Goal: Information Seeking & Learning: Learn about a topic

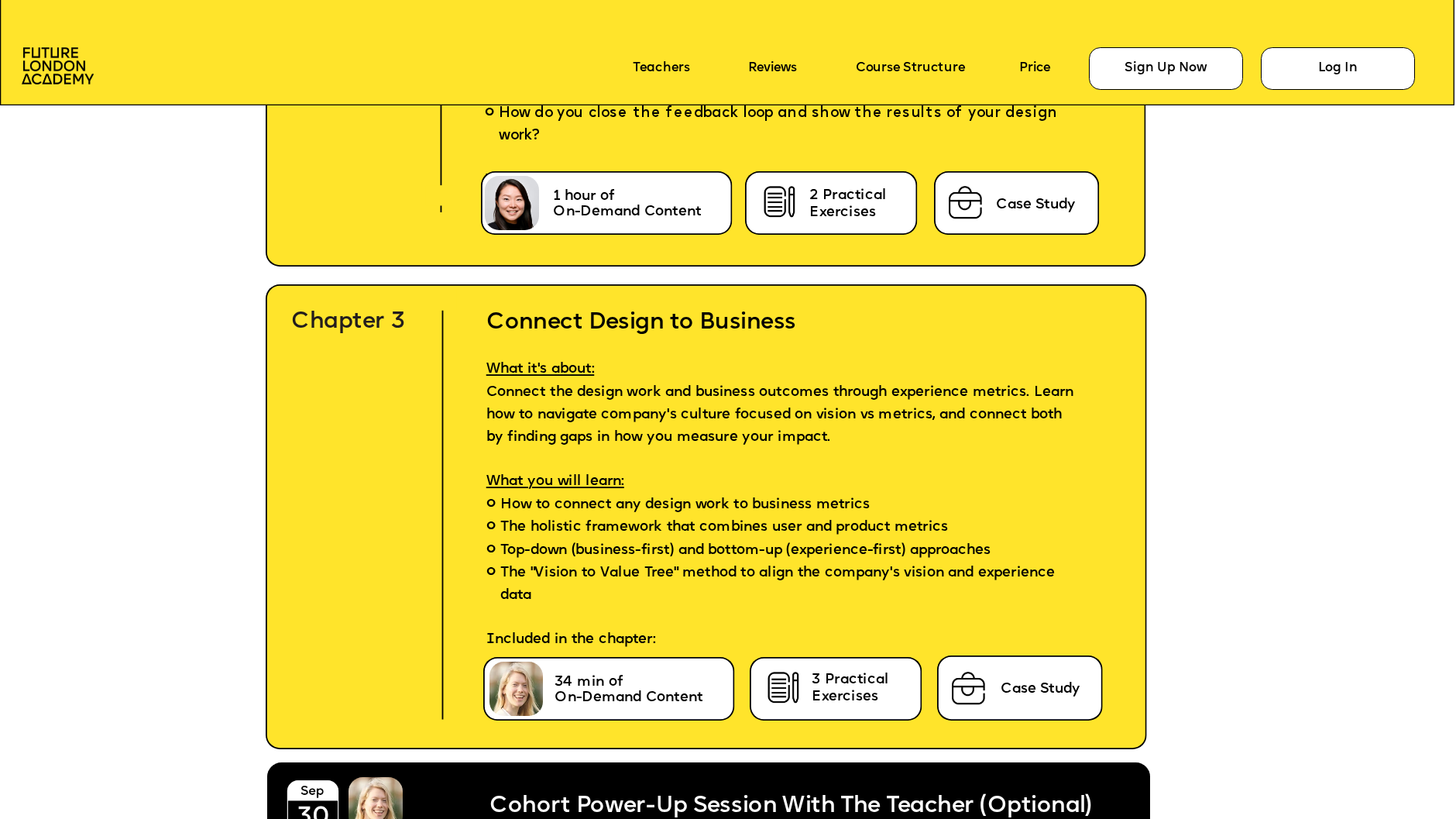
scroll to position [4978, 0]
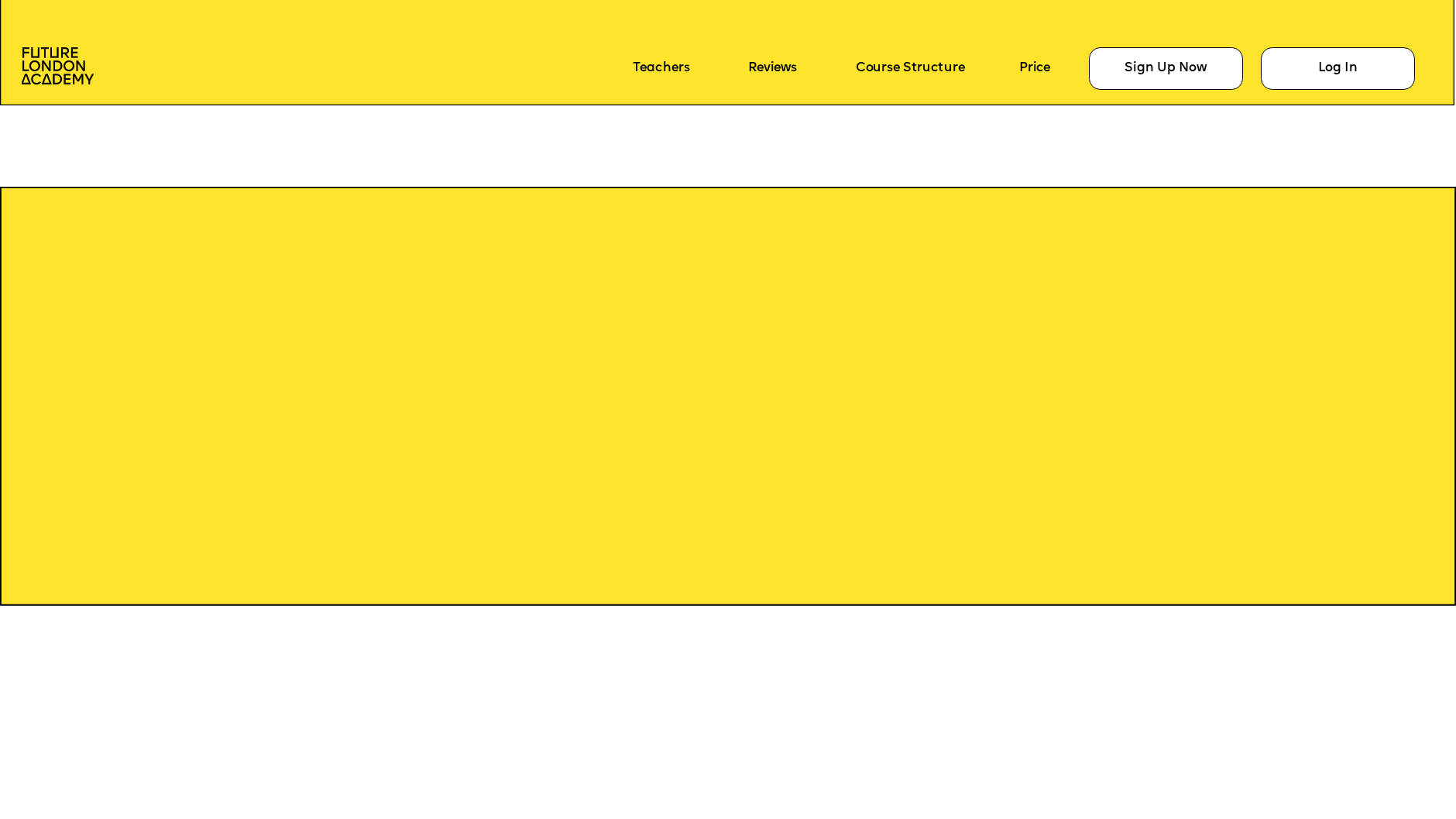
scroll to position [1663, 0]
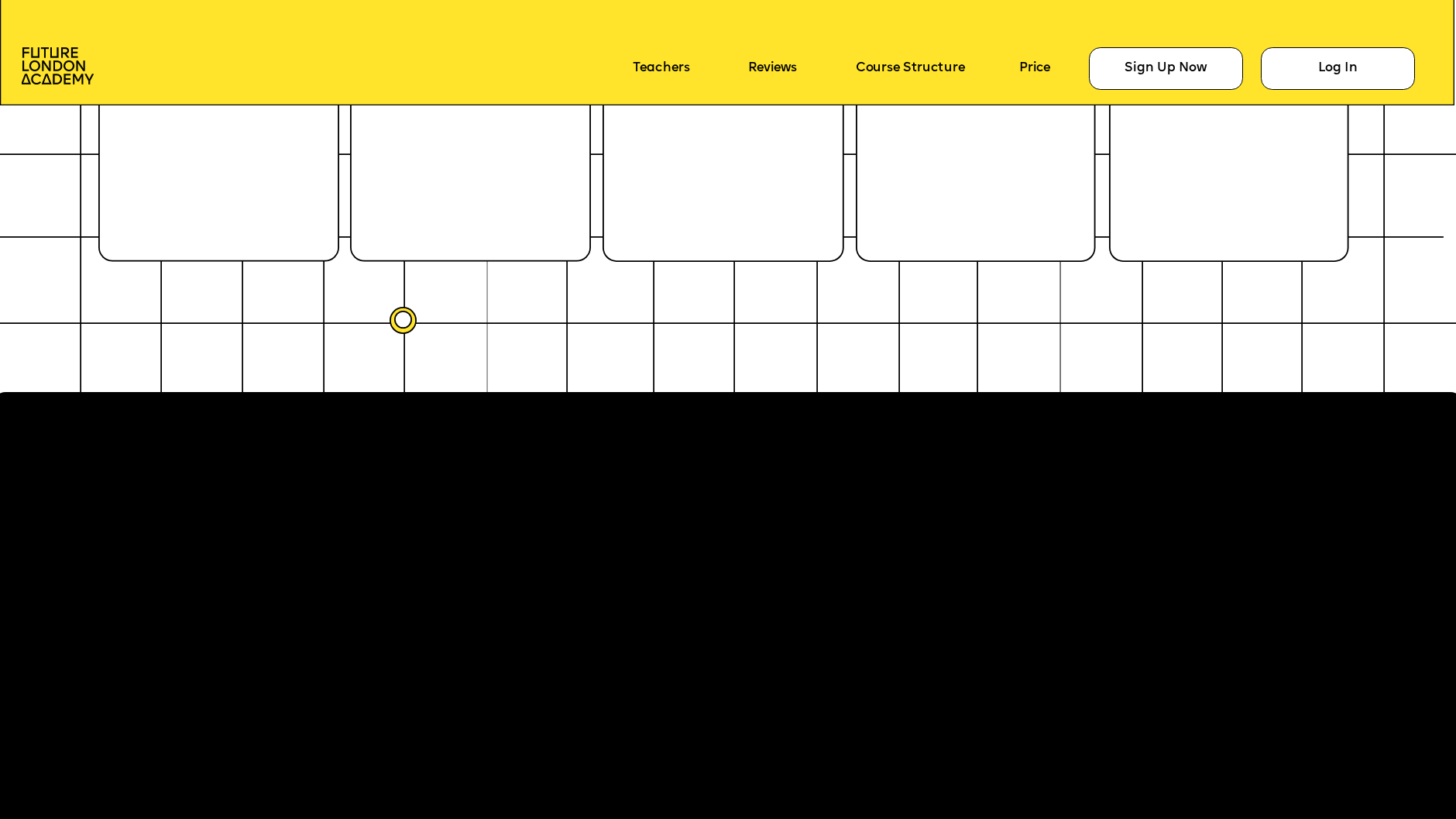
scroll to position [3629, 0]
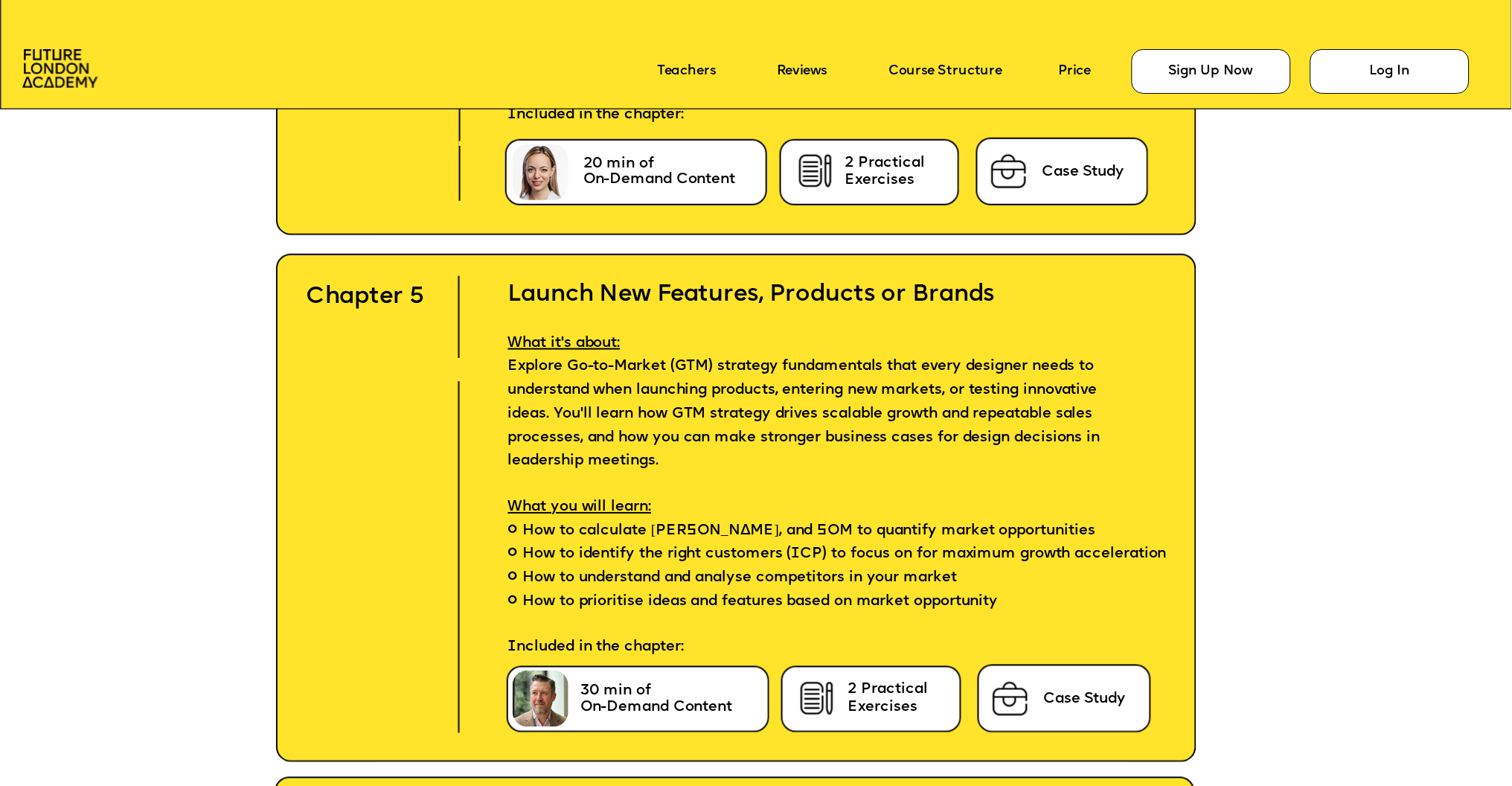
scroll to position [6851, 0]
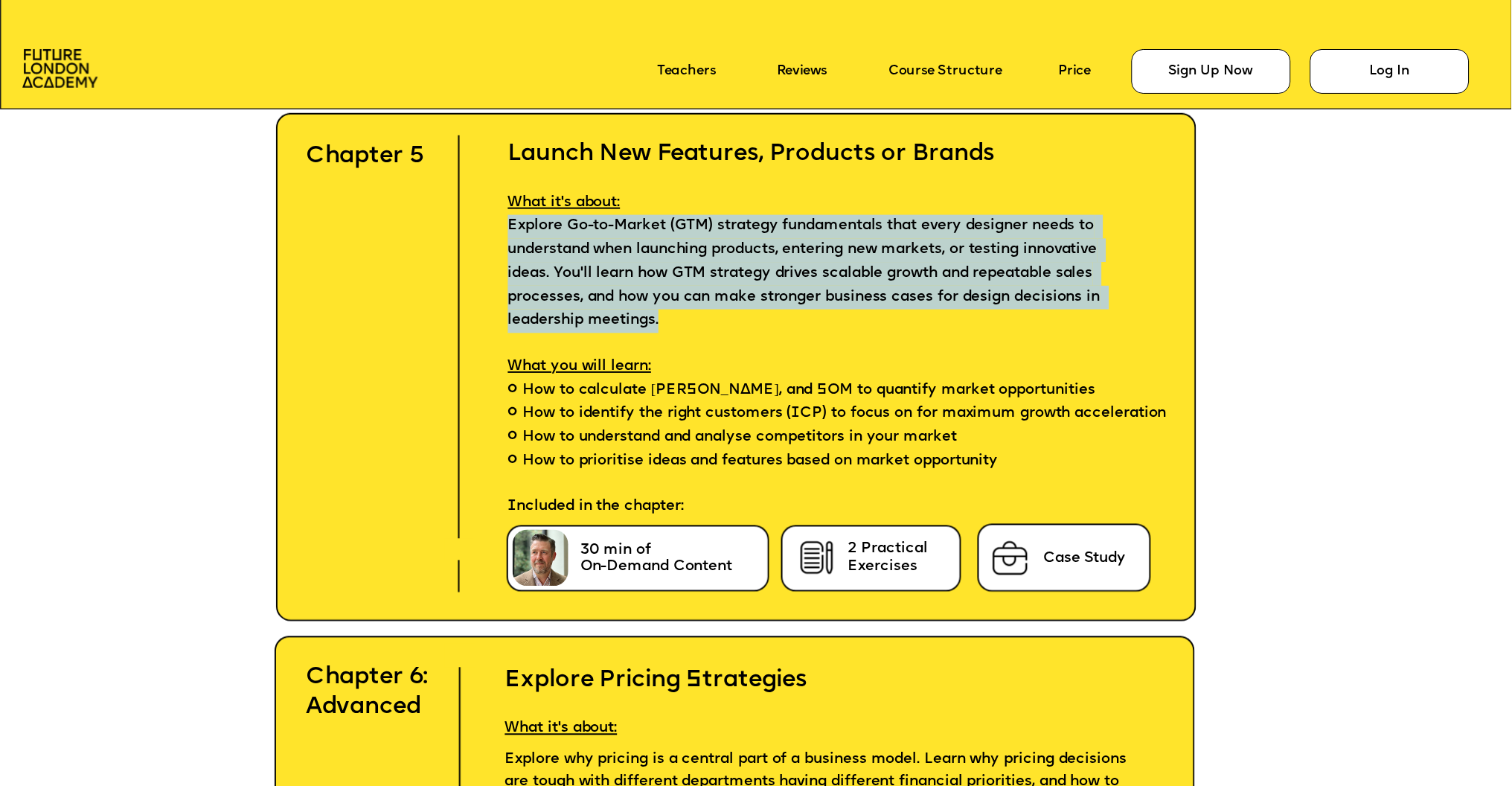
drag, startPoint x: 825, startPoint y: 320, endPoint x: 503, endPoint y: 222, distance: 336.6
click at [503, 222] on p "Explore Go-to-Market (GTM) strategy fundamentals that every designer needs to u…" at bounding box center [826, 274] width 695 height 118
copy span "Explore Go-to-Market (GTM) strategy fundamentals that every designer needs to u…"
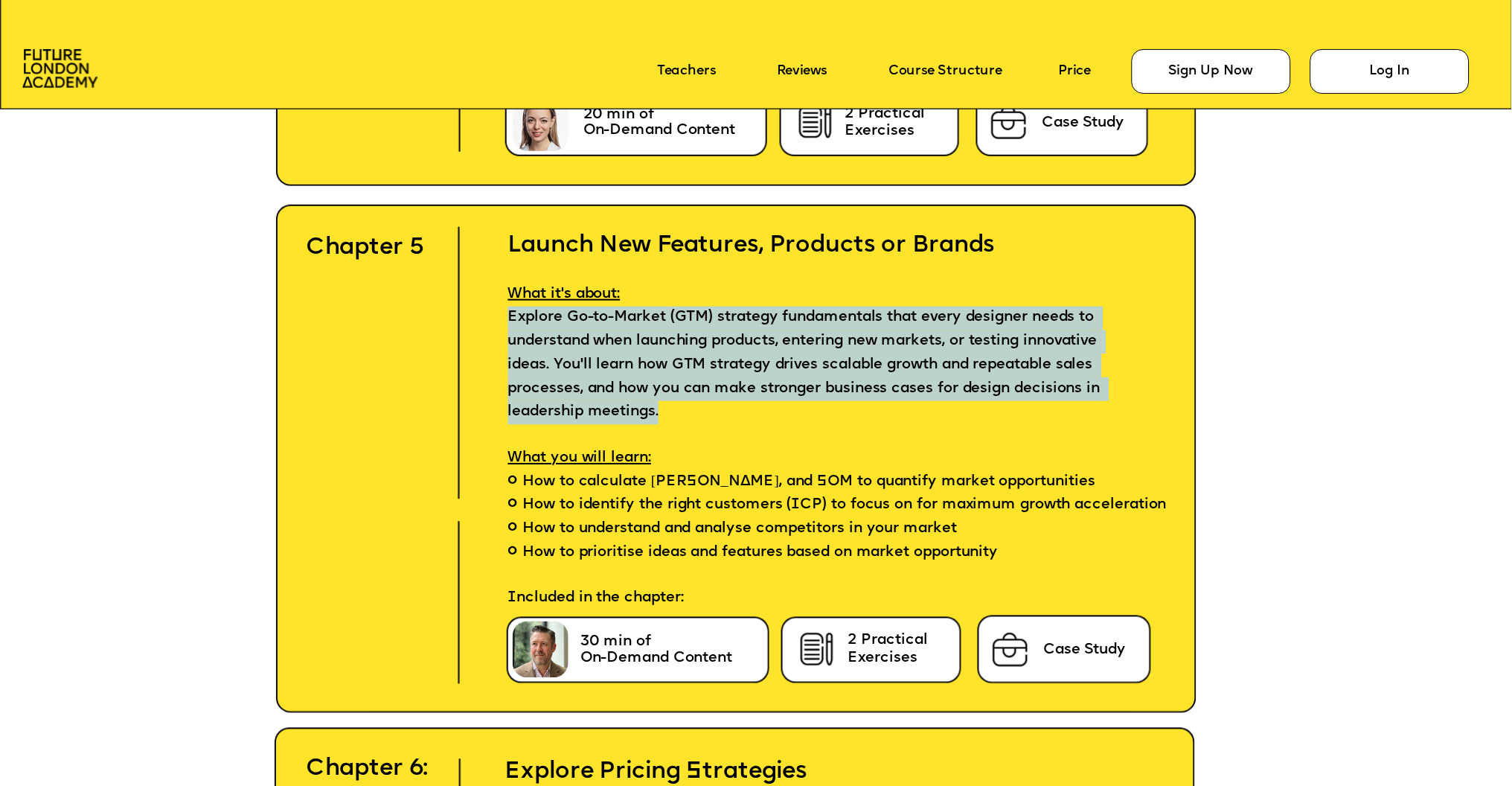
scroll to position [6769, 0]
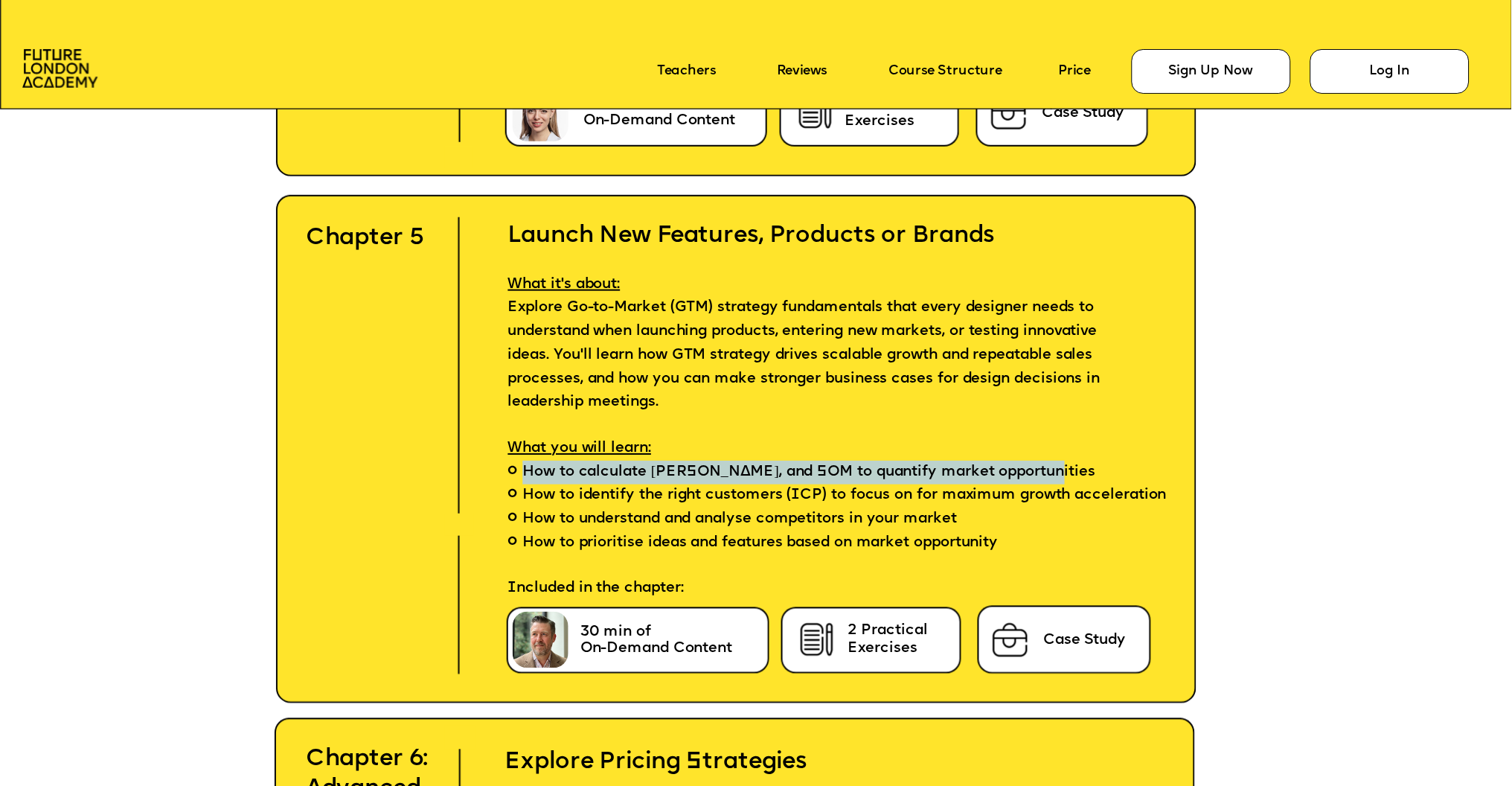
drag, startPoint x: 1078, startPoint y: 463, endPoint x: 519, endPoint y: 468, distance: 559.0
click at [519, 468] on li "How to calculate [PERSON_NAME], and SOM to quantify market opportunities" at bounding box center [826, 473] width 695 height 24
copy span "How to calculate [PERSON_NAME], and SOM to quantify market opportunities"
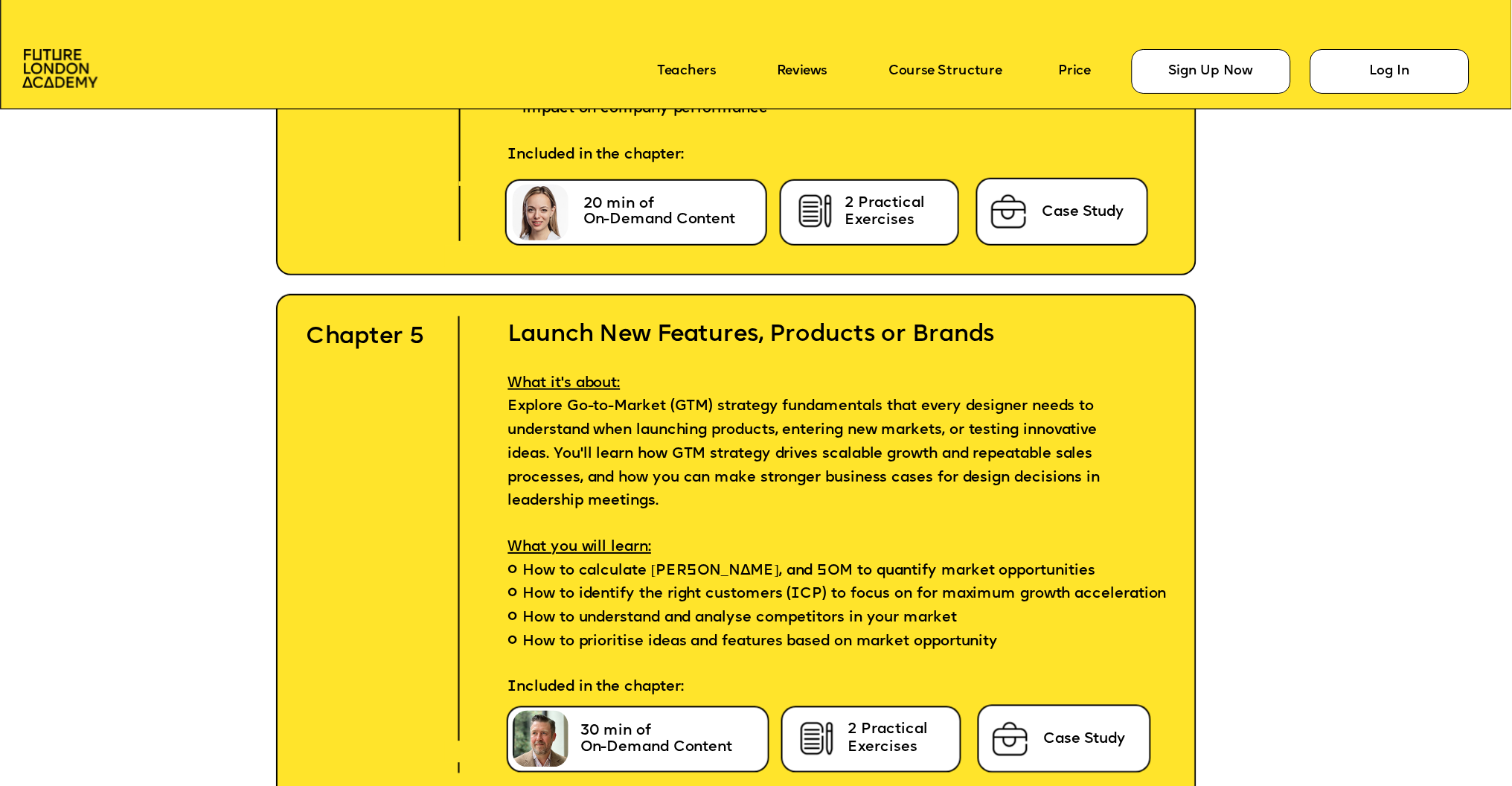
scroll to position [6658, 0]
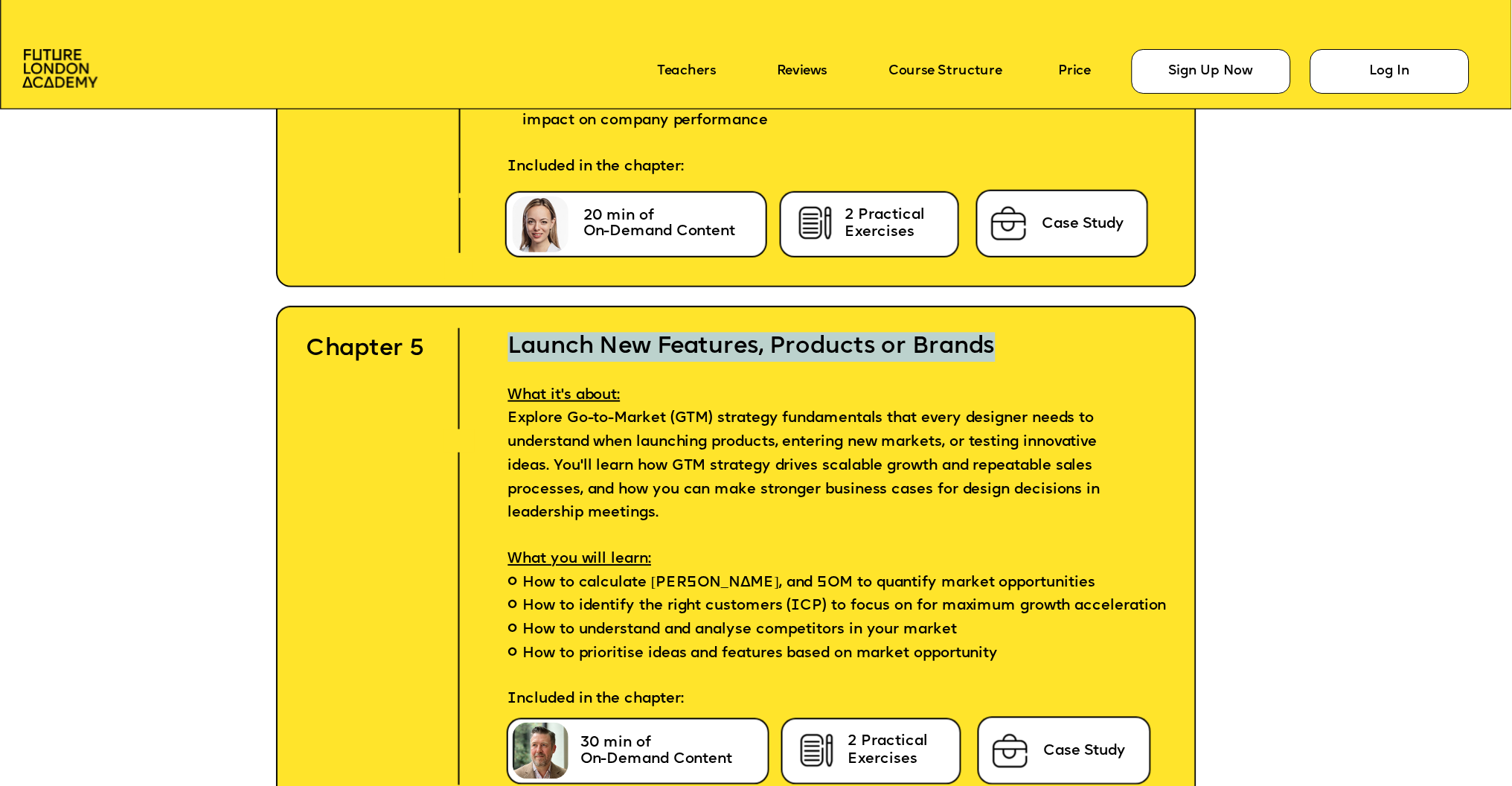
drag, startPoint x: 1004, startPoint y: 345, endPoint x: 509, endPoint y: 340, distance: 495.0
click at [509, 340] on h2 "Launch New Features, Products or Brands" at bounding box center [826, 332] width 695 height 59
copy h2 "Launch New Features, Products or Brands"
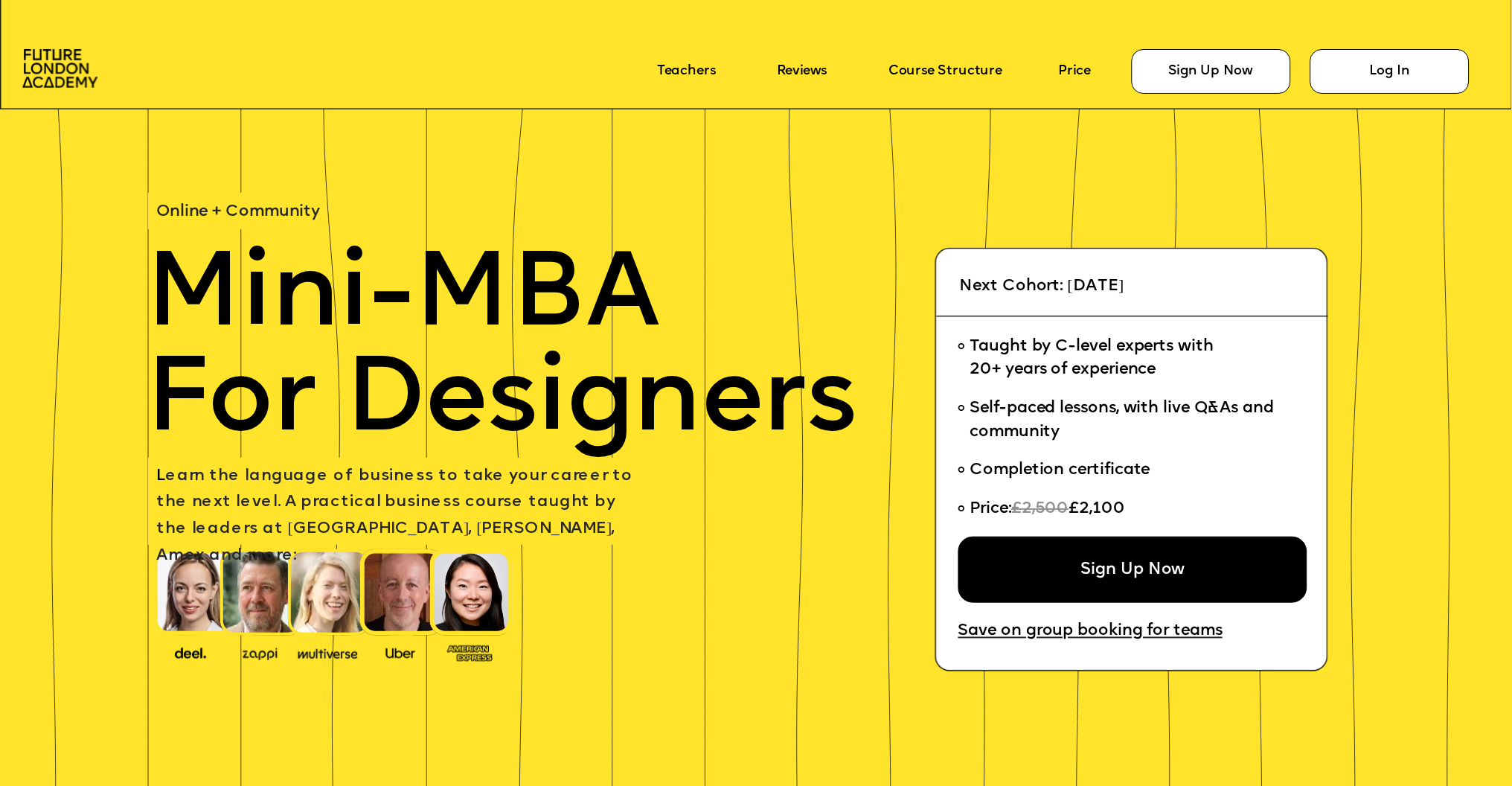
scroll to position [6769, 0]
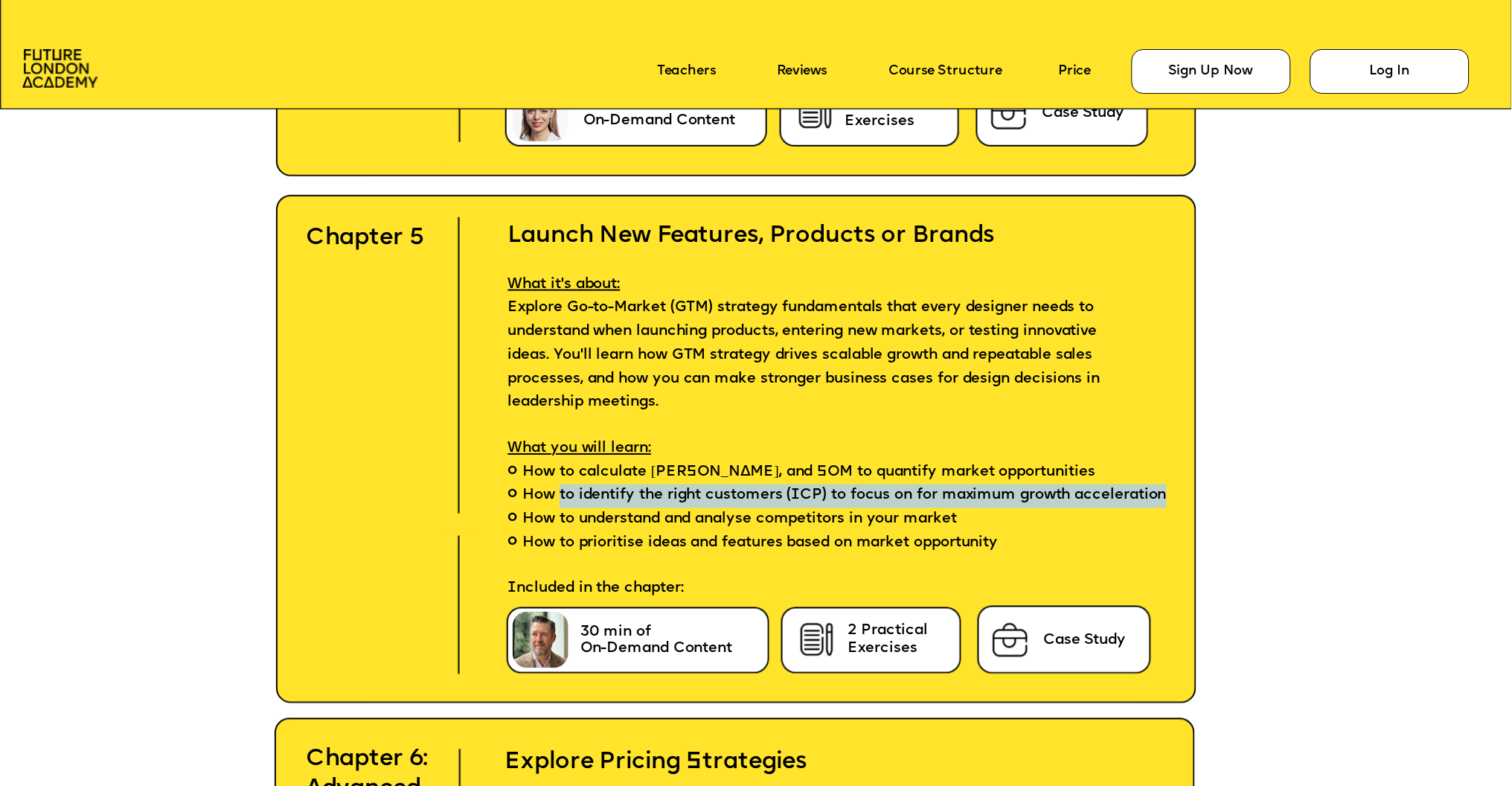
drag, startPoint x: 561, startPoint y: 483, endPoint x: 624, endPoint y: 504, distance: 66.4
click at [624, 504] on span "How to identify the right customers (ICP) to focus on for maximum growth accele…" at bounding box center [845, 496] width 644 height 24
copy span "to identify the right customers (ICP) to focus on for maximum growth accelerati…"
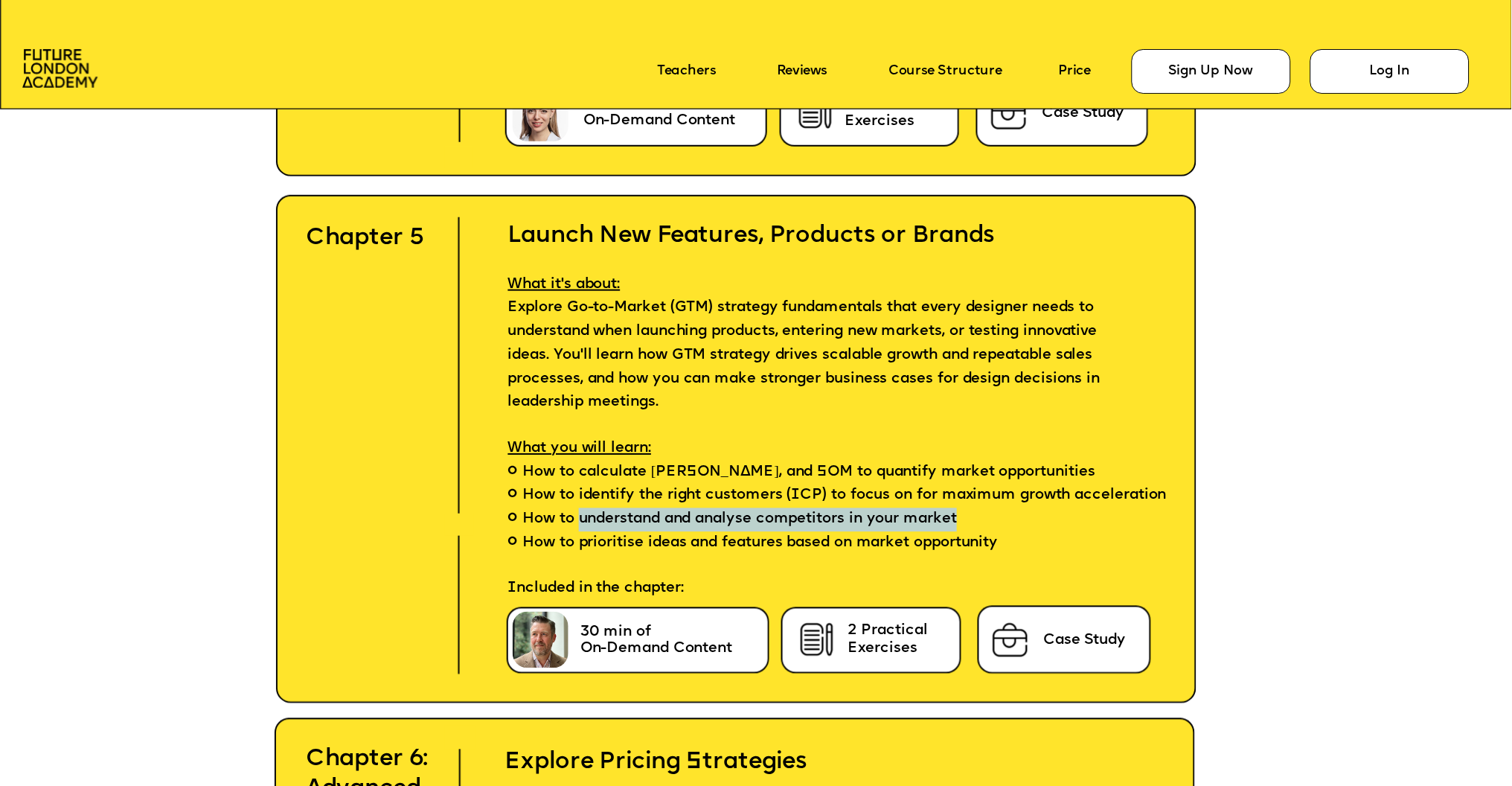
drag, startPoint x: 990, startPoint y: 528, endPoint x: 583, endPoint y: 534, distance: 407.0
click at [583, 532] on li "How to understand and analyse competitors in your market" at bounding box center [826, 520] width 695 height 24
copy span "understand and analyse competitors in your market"
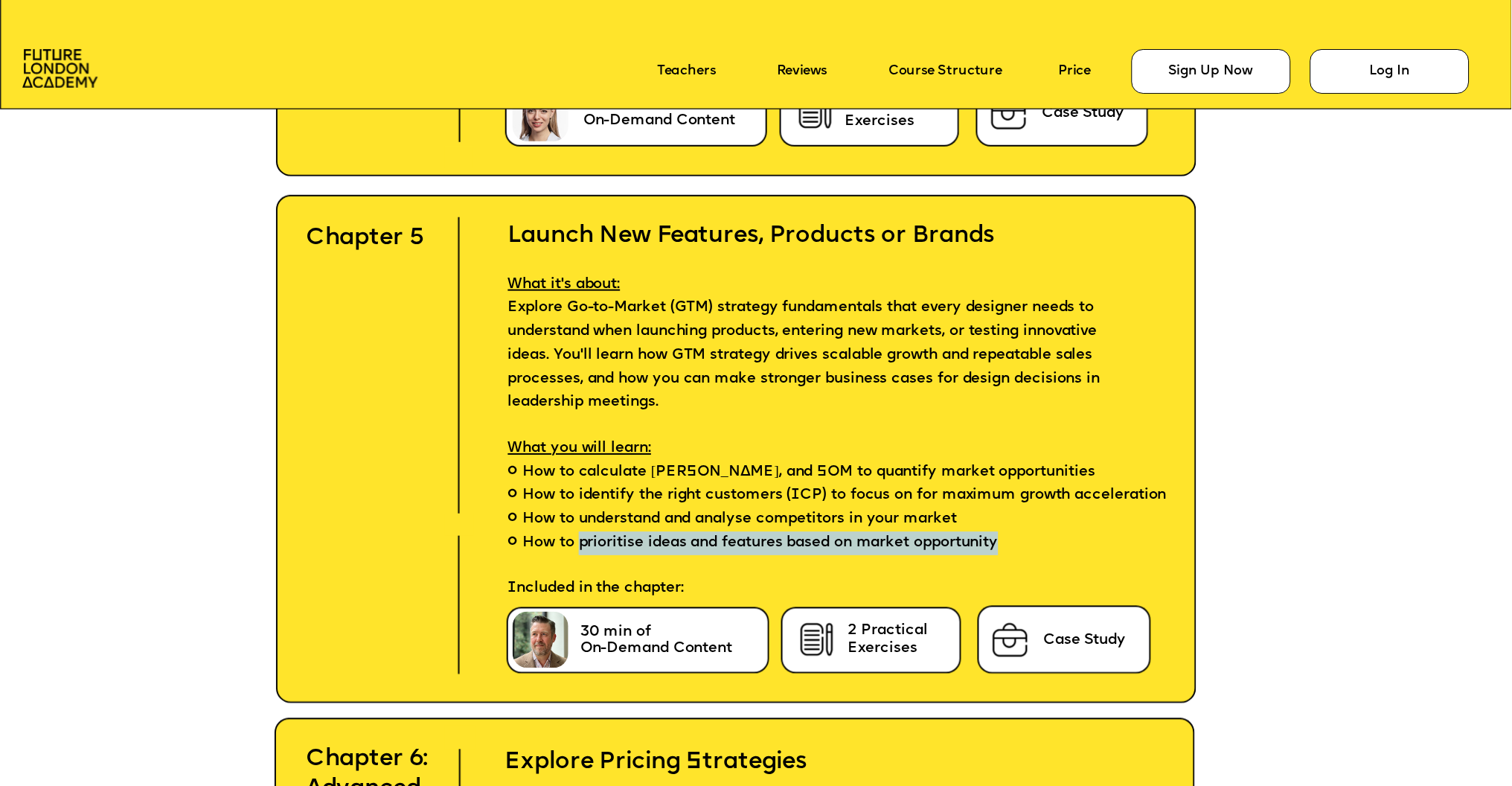
drag, startPoint x: 1032, startPoint y: 547, endPoint x: 581, endPoint y: 557, distance: 451.1
click at [581, 557] on li "How to prioritise ideas and features based on market opportunity" at bounding box center [826, 555] width 695 height 46
copy span "prioritise ideas and features based on market opportunity"
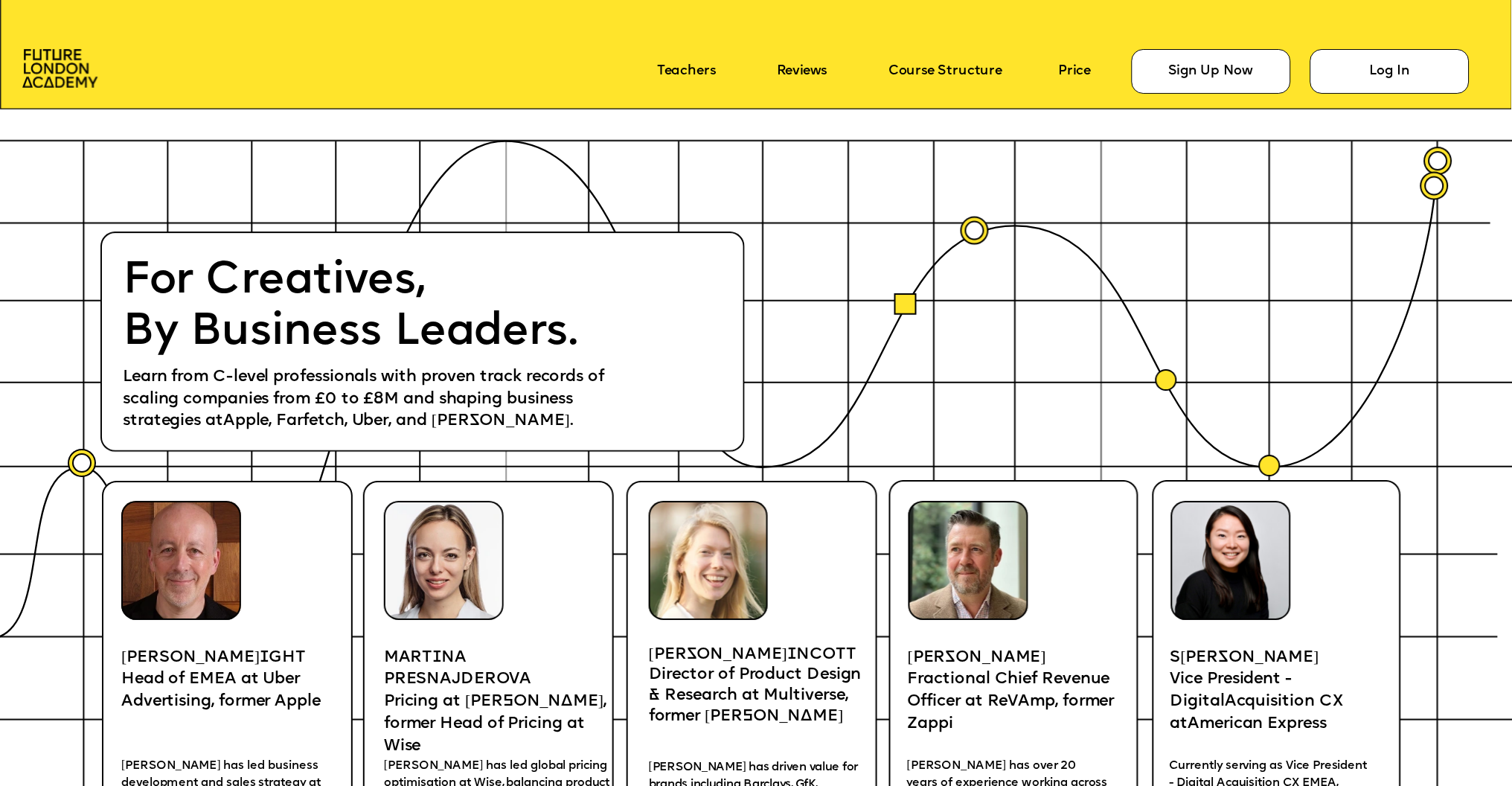
scroll to position [2955, 0]
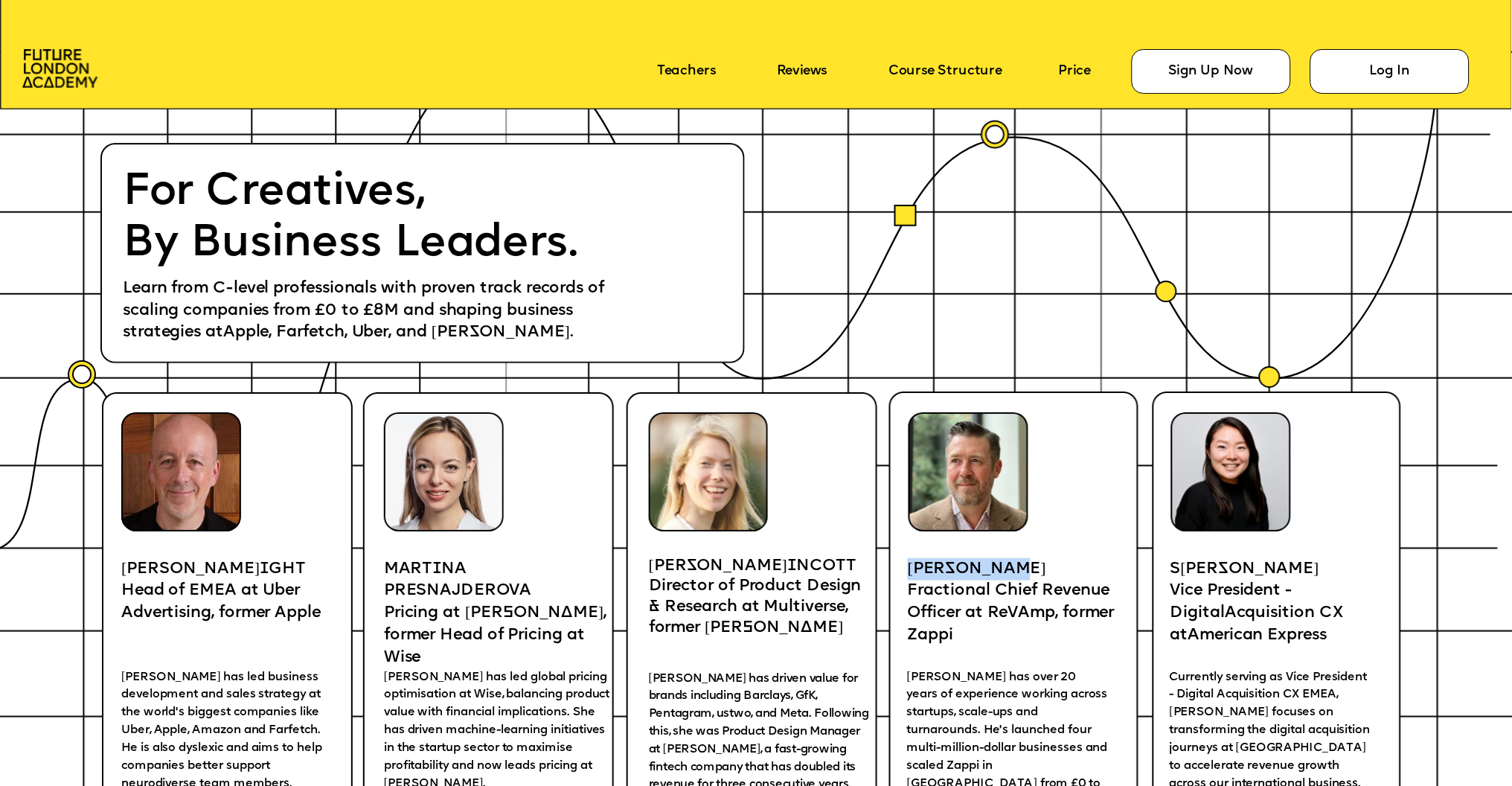
drag, startPoint x: 1025, startPoint y: 565, endPoint x: 907, endPoint y: 566, distance: 118.0
click at [907, 566] on p "[PERSON_NAME]" at bounding box center [1014, 569] width 213 height 22
copy span "[PERSON_NAME]"
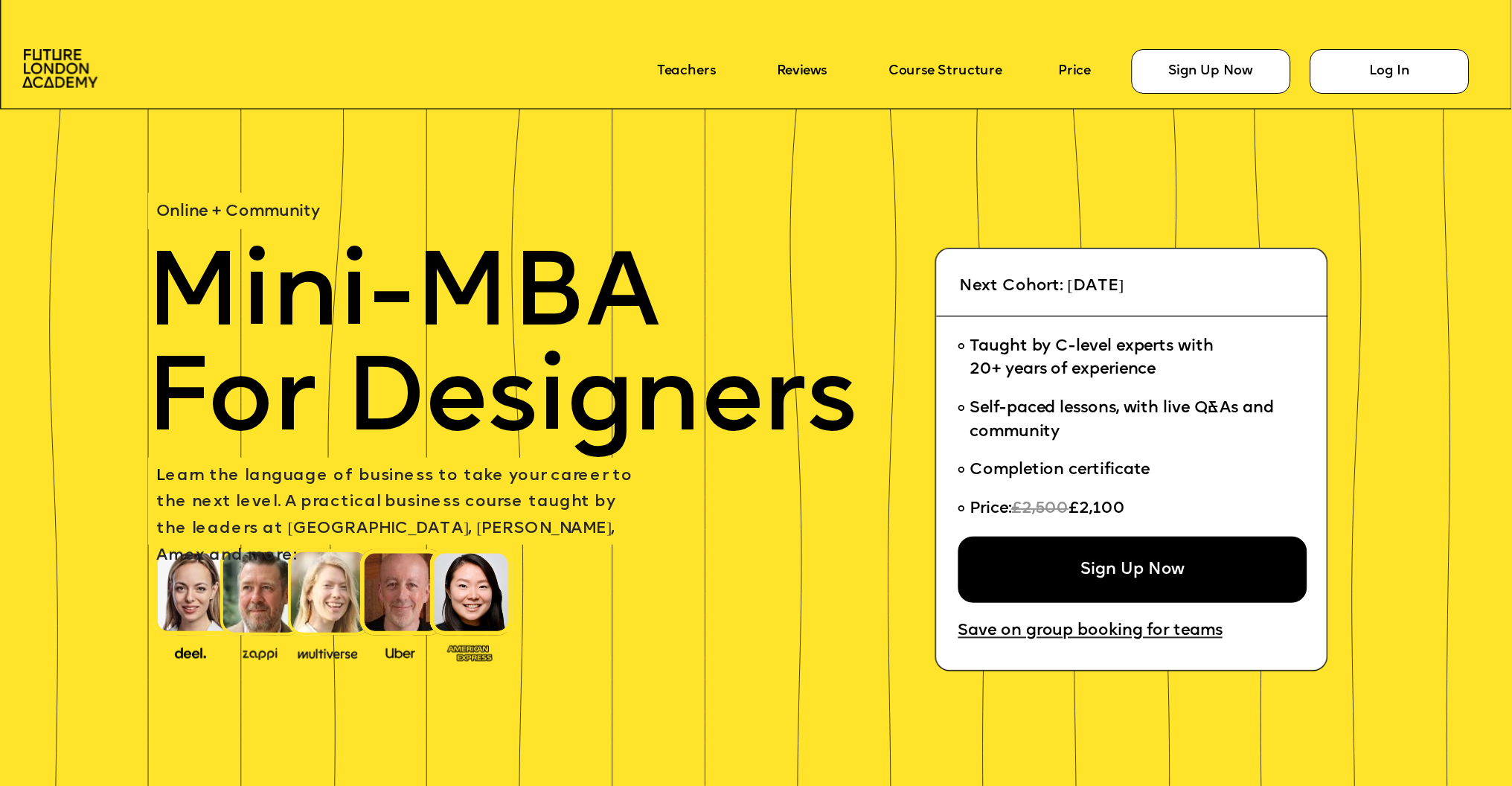
scroll to position [2955, 0]
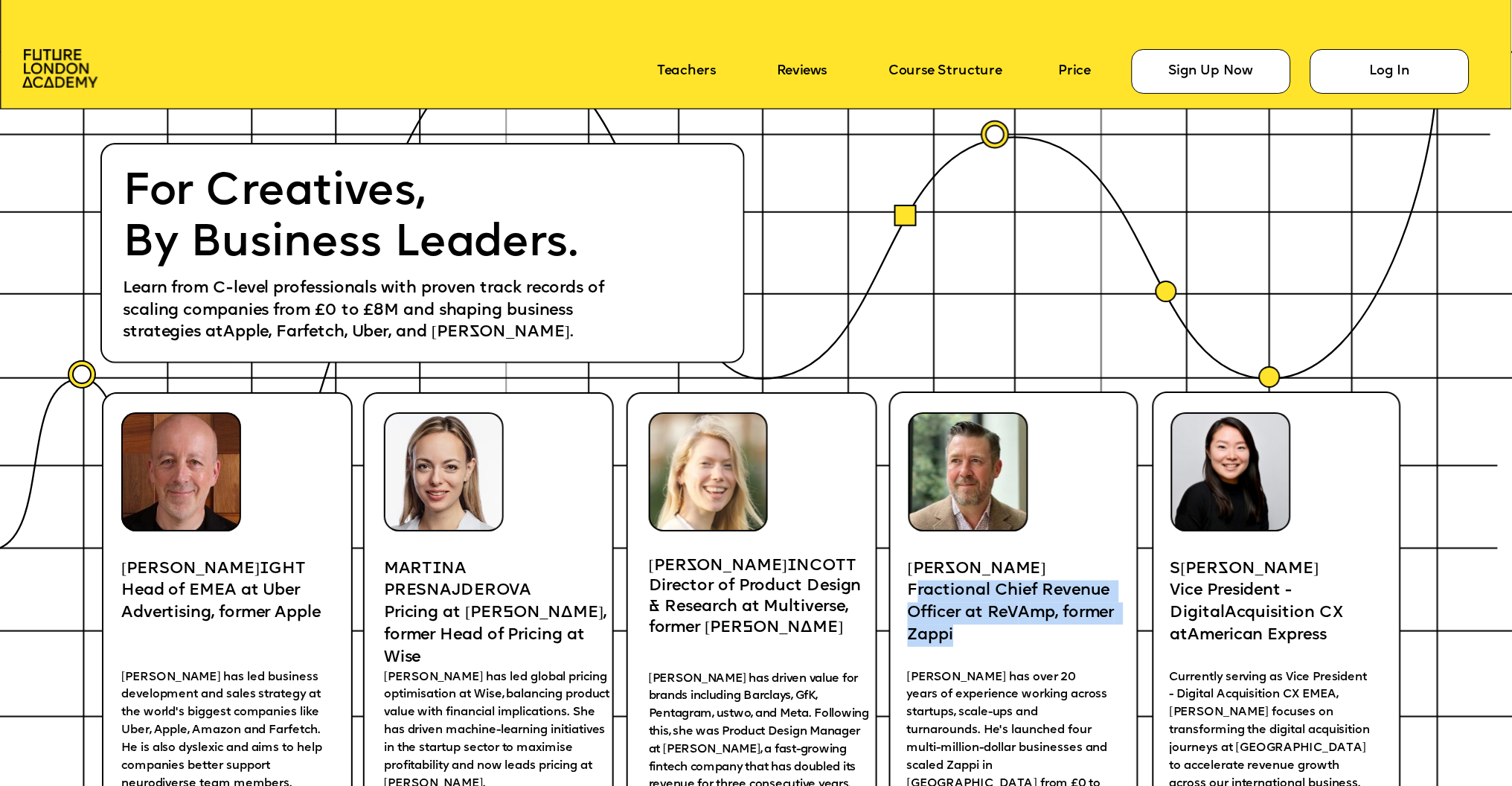
drag, startPoint x: 1017, startPoint y: 633, endPoint x: 912, endPoint y: 584, distance: 115.9
click at [912, 584] on p "Fractional Chief Revenue Officer at ReV A mp, former Zappi" at bounding box center [1014, 613] width 213 height 67
drag, startPoint x: 911, startPoint y: 584, endPoint x: 1017, endPoint y: 636, distance: 118.1
copy p "Fractional Chief Revenue Officer at ReV A mp, former Zappi"
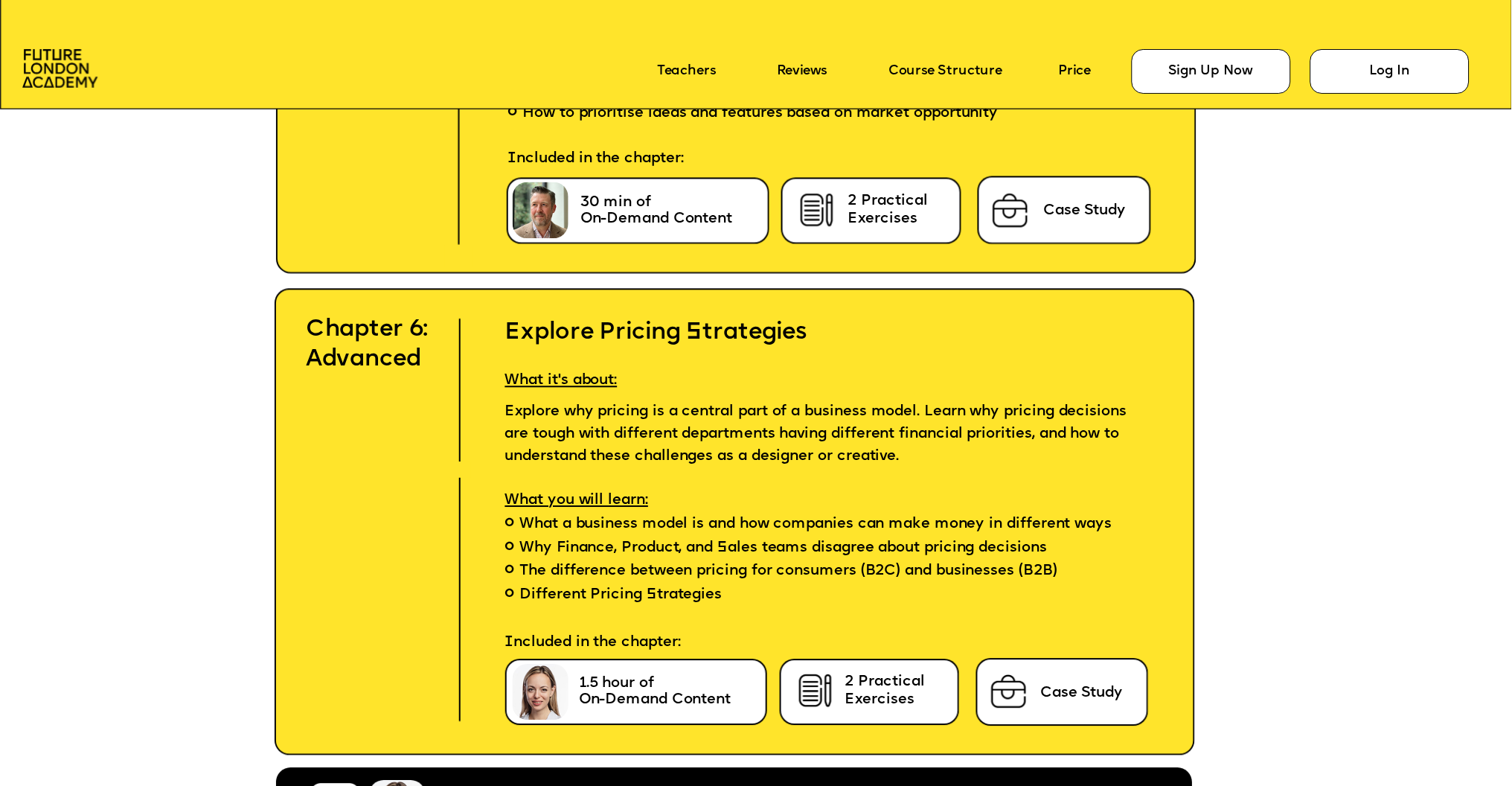
scroll to position [7200, 0]
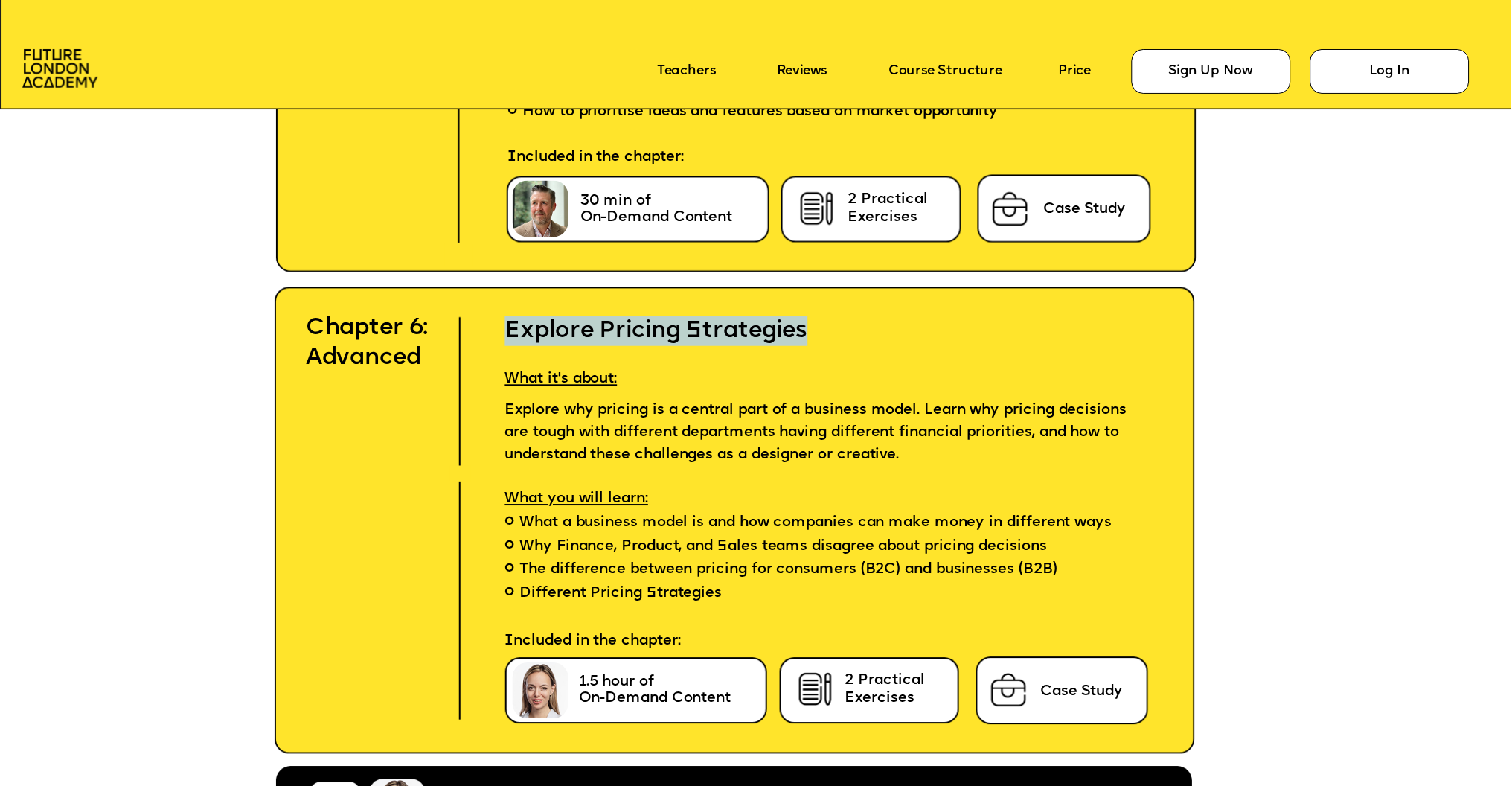
drag, startPoint x: 810, startPoint y: 330, endPoint x: 508, endPoint y: 326, distance: 302.0
click at [508, 328] on h2 "Explore Pricing Strategies" at bounding box center [805, 317] width 660 height 59
copy h2 "Explore Pricing Strategies"
drag, startPoint x: 1097, startPoint y: 447, endPoint x: 492, endPoint y: 406, distance: 606.4
click at [492, 406] on p "Explore why pricing is a central part of a business model. Learn why pricing de…" at bounding box center [805, 428] width 660 height 73
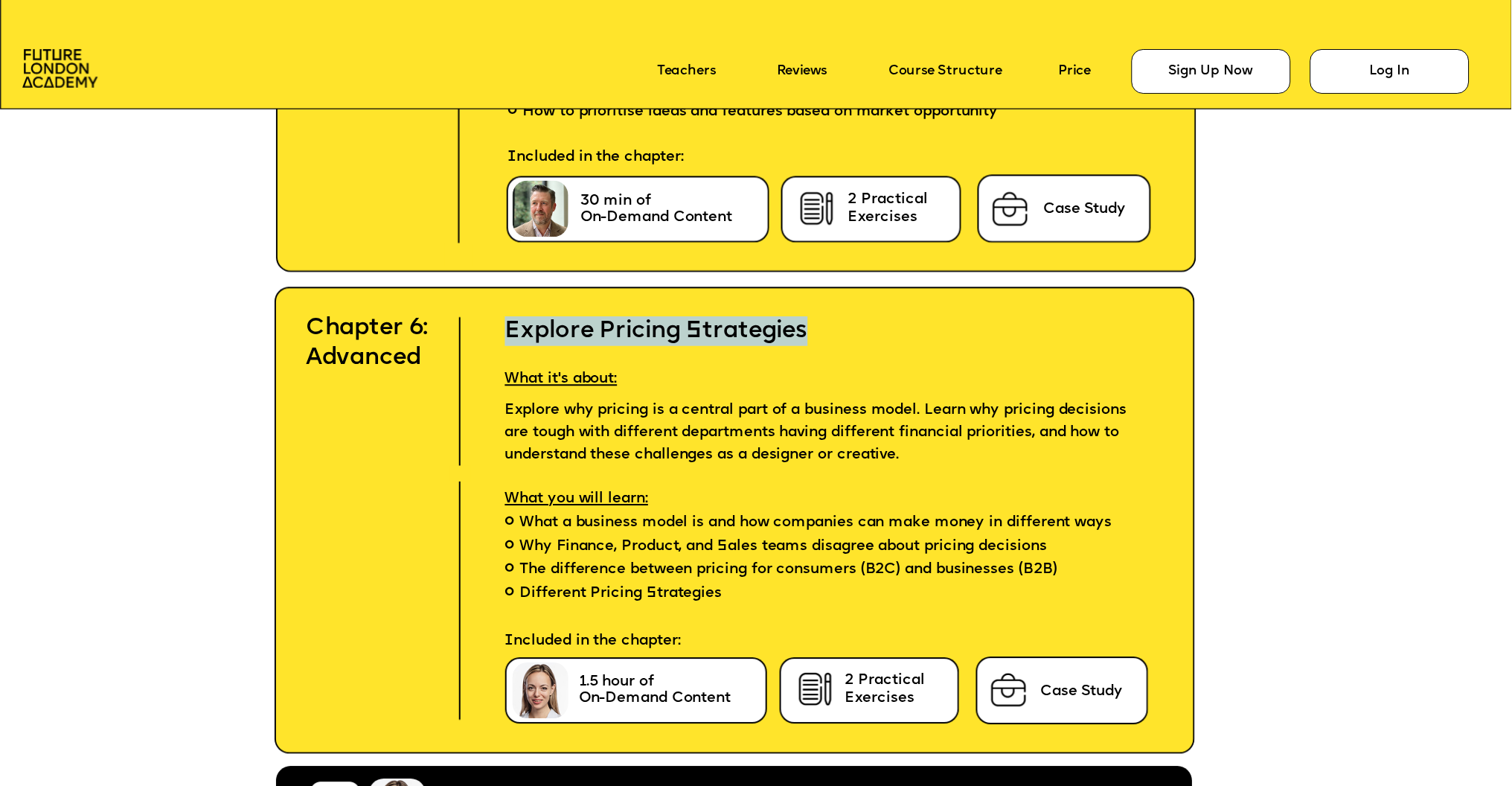
copy span "Explore why pricing is a central part of a business model. Learn why pricing de…"
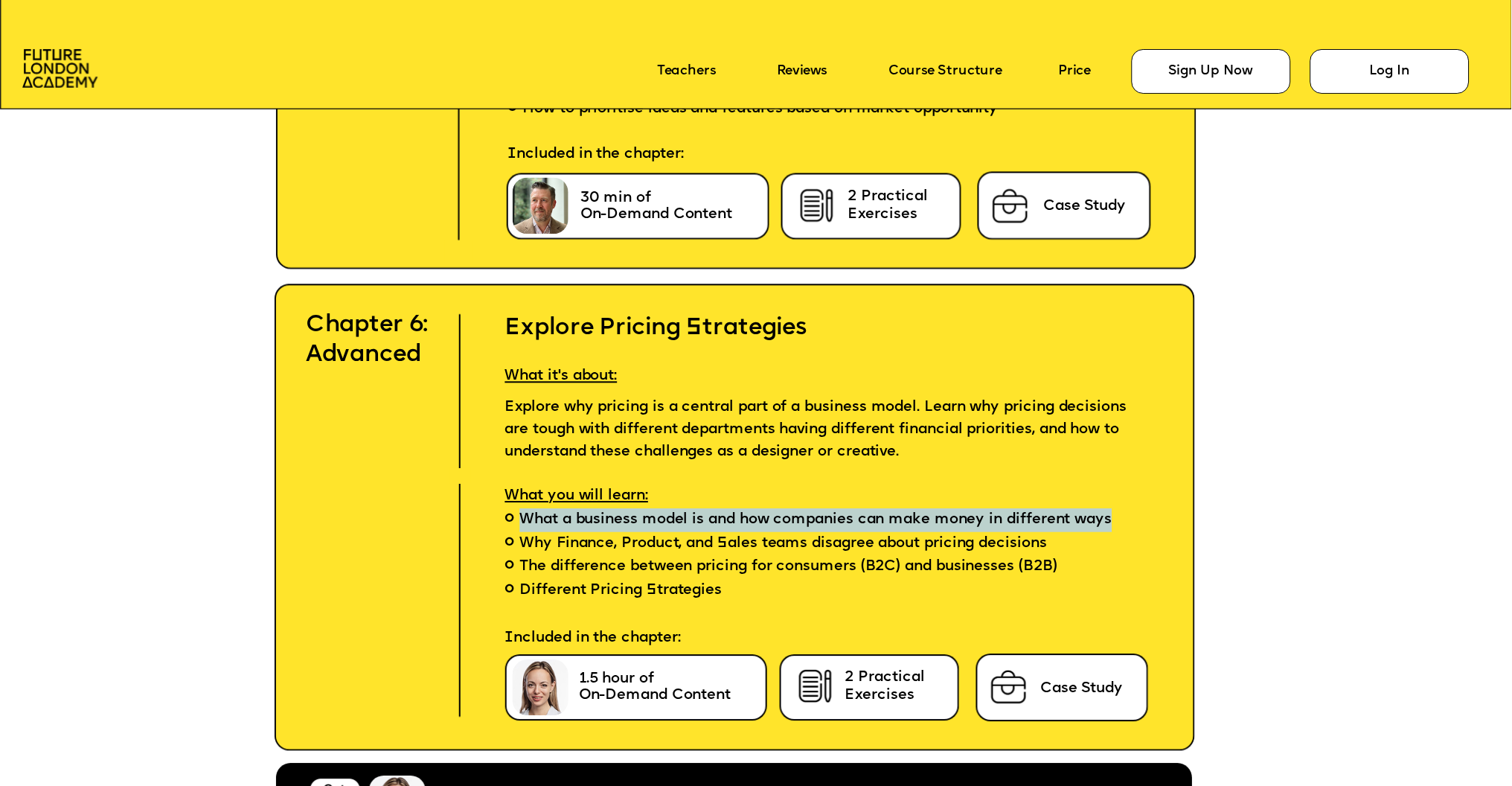
drag, startPoint x: 564, startPoint y: 538, endPoint x: 524, endPoint y: 514, distance: 46.6
click at [524, 514] on span "What a business model is and how companies can make money in different ways" at bounding box center [816, 520] width 592 height 24
copy span "What a business model is and how companies can make money in different ways"
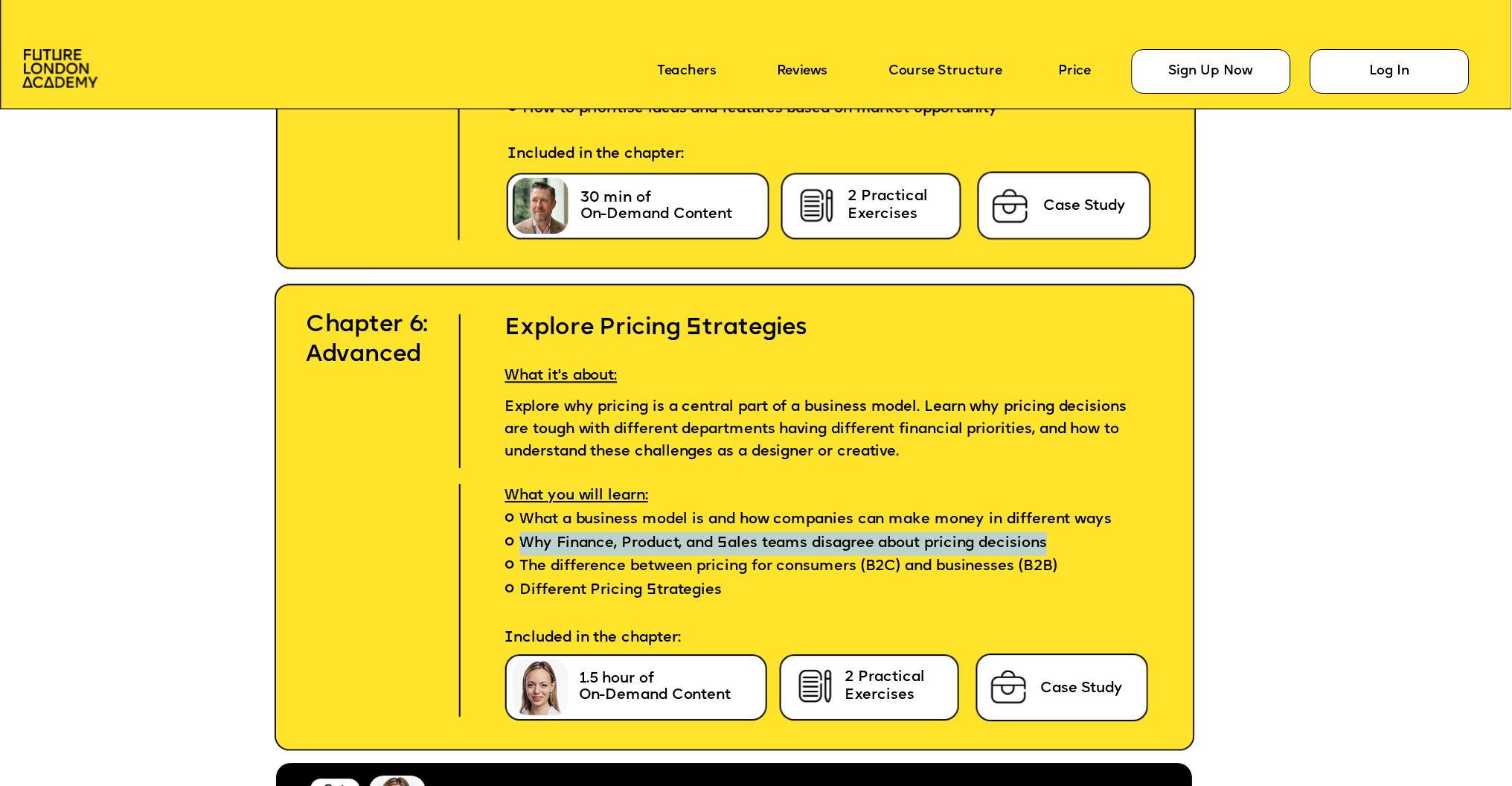
drag, startPoint x: 1068, startPoint y: 558, endPoint x: 522, endPoint y: 563, distance: 546.0
click at [522, 557] on li "Why Finance, Product, and Sales teams disagree about pricing decisions" at bounding box center [805, 545] width 660 height 24
copy span "Why Finance, Product, and Sales teams disagree about pricing decisions"
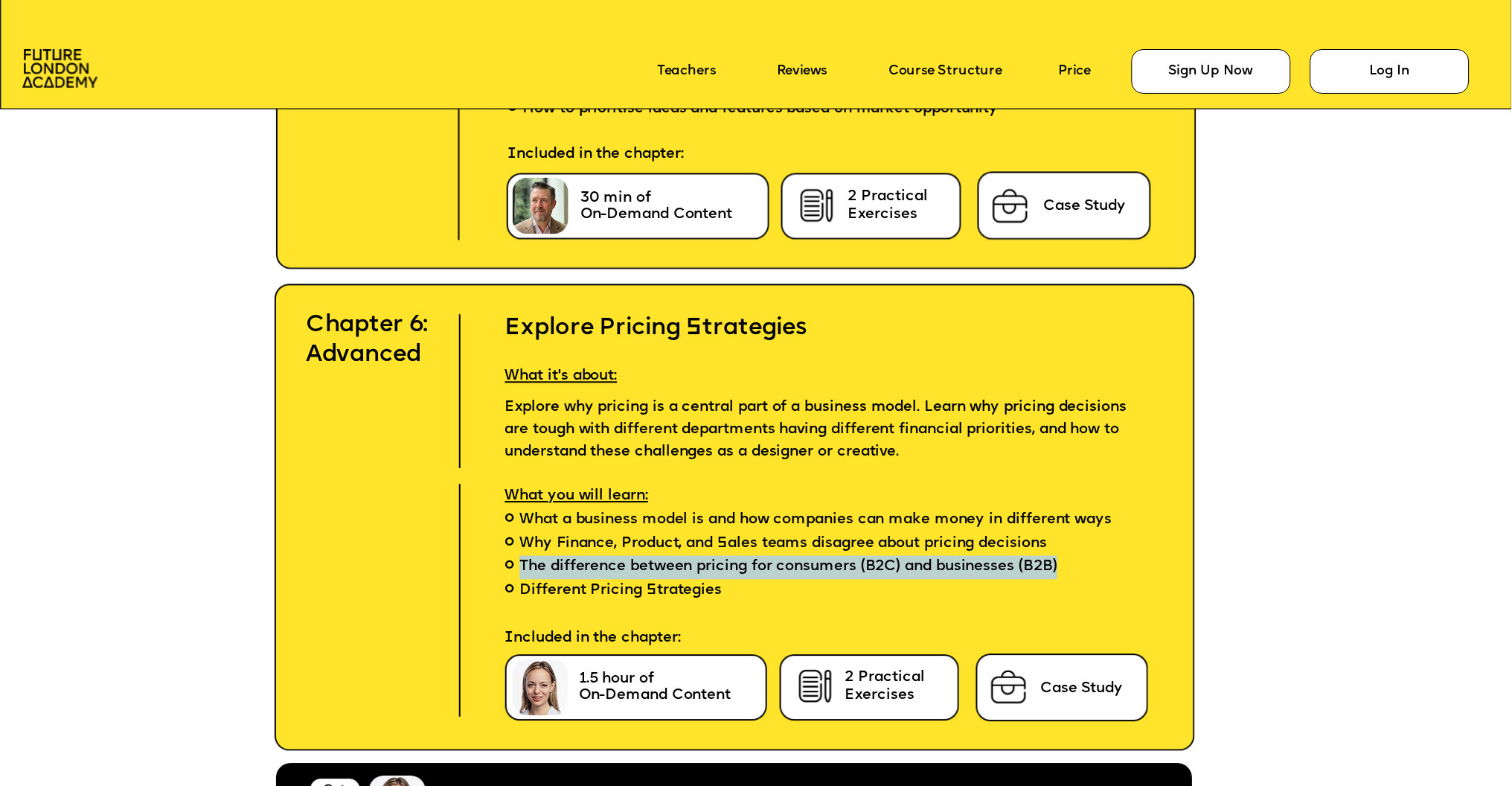
drag, startPoint x: 1094, startPoint y: 579, endPoint x: 482, endPoint y: 576, distance: 612.0
click at [482, 576] on li "The difference between pricing for consumers (B2C) and businesses (B2B)" at bounding box center [805, 568] width 660 height 24
copy span "The difference between pricing for consumers (B2C) and businesses (B2B)"
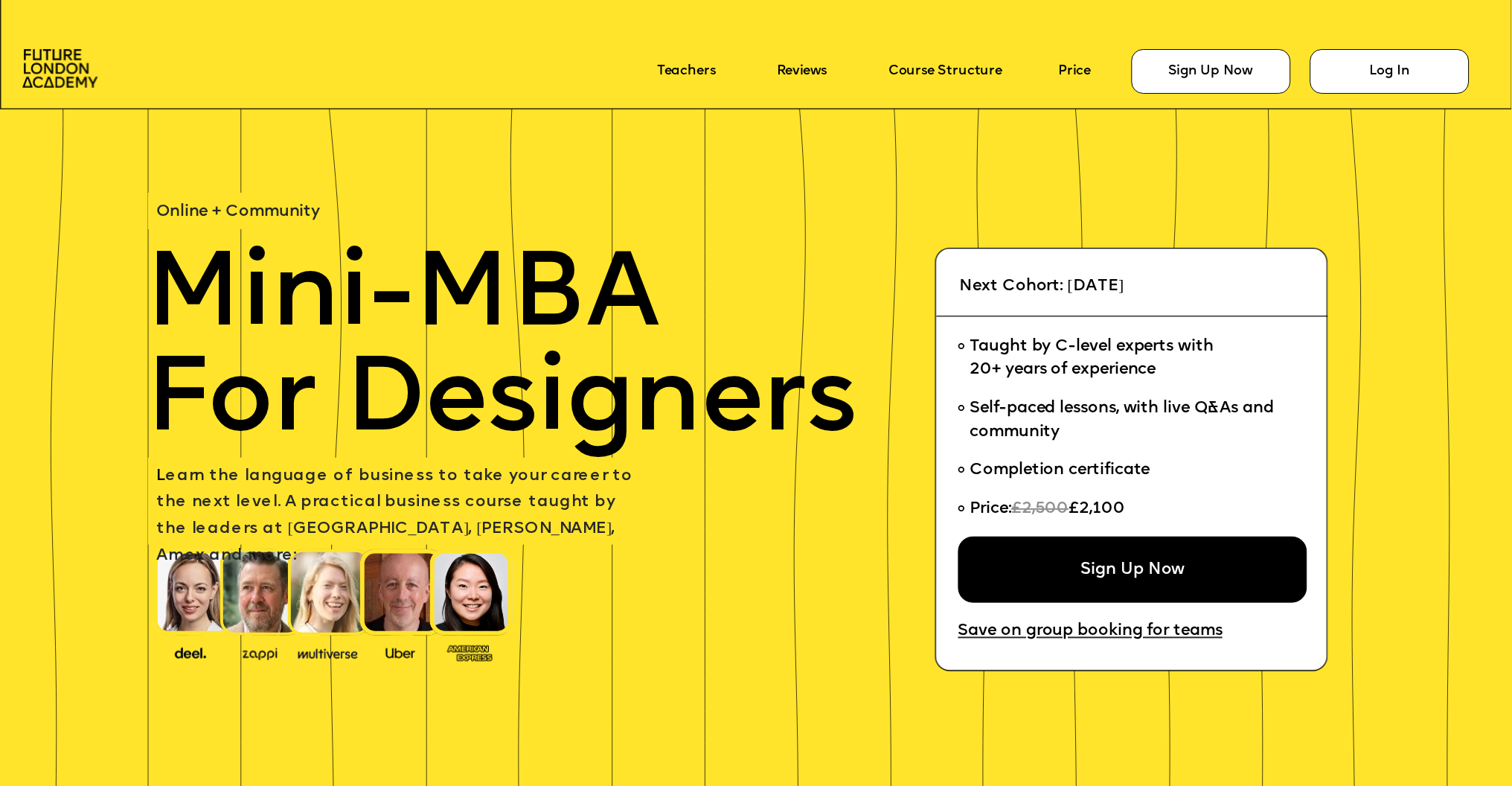
scroll to position [7203, 0]
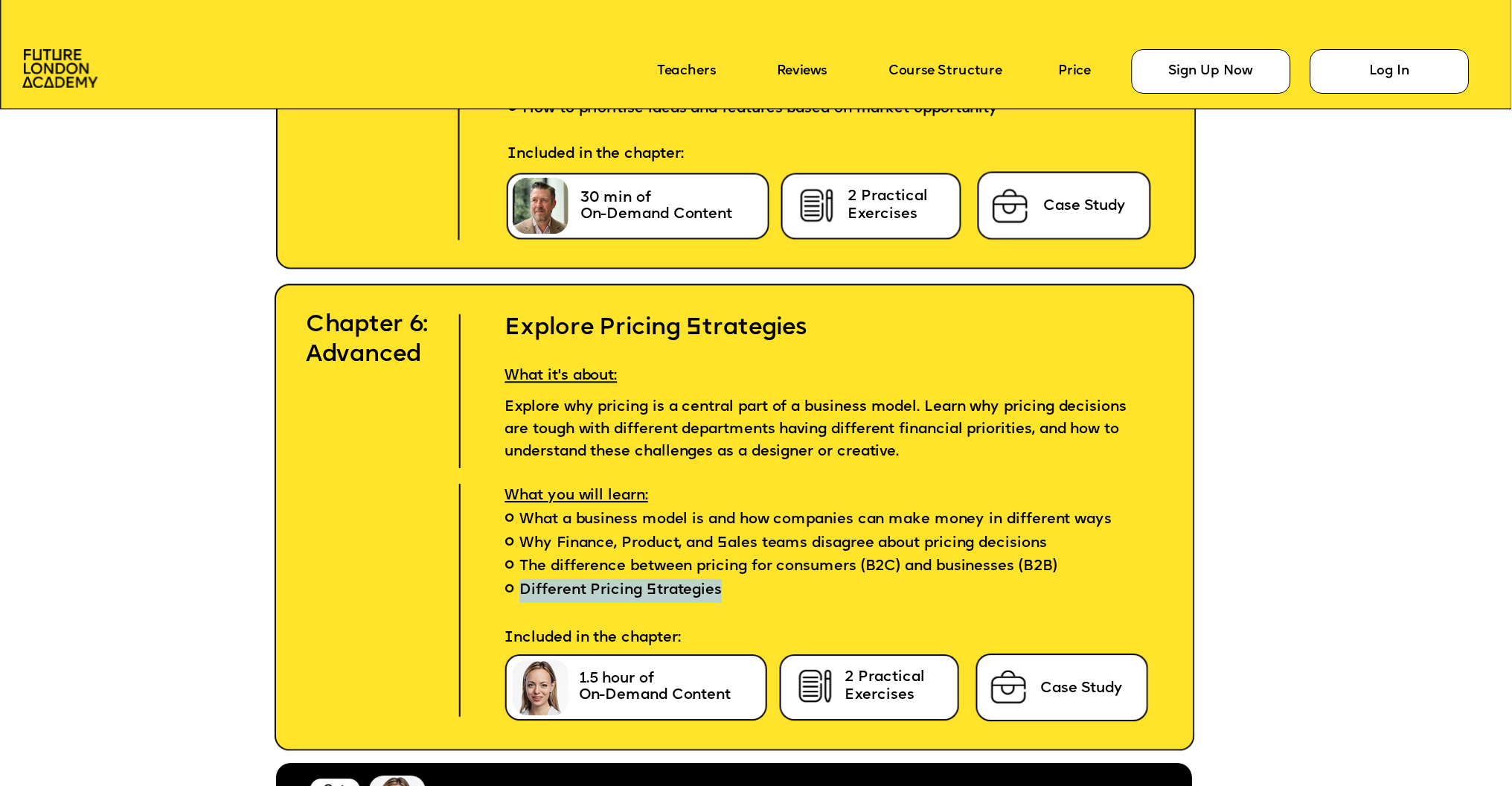
drag, startPoint x: 741, startPoint y: 602, endPoint x: 514, endPoint y: 609, distance: 227.1
click at [514, 604] on li "Different Pricing Strategies" at bounding box center [805, 591] width 660 height 24
copy span "Different Pricing Strategies"
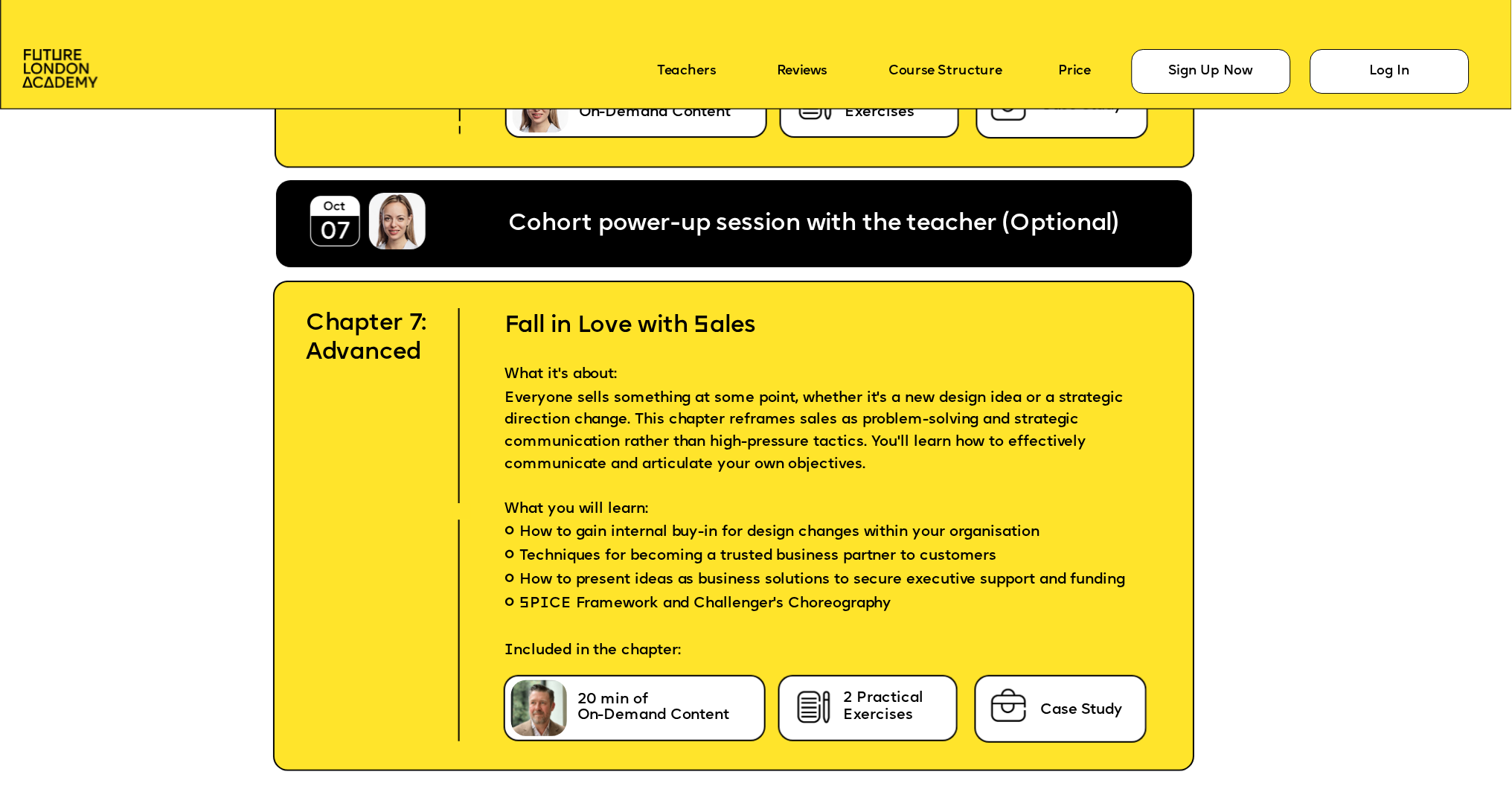
scroll to position [7814, 0]
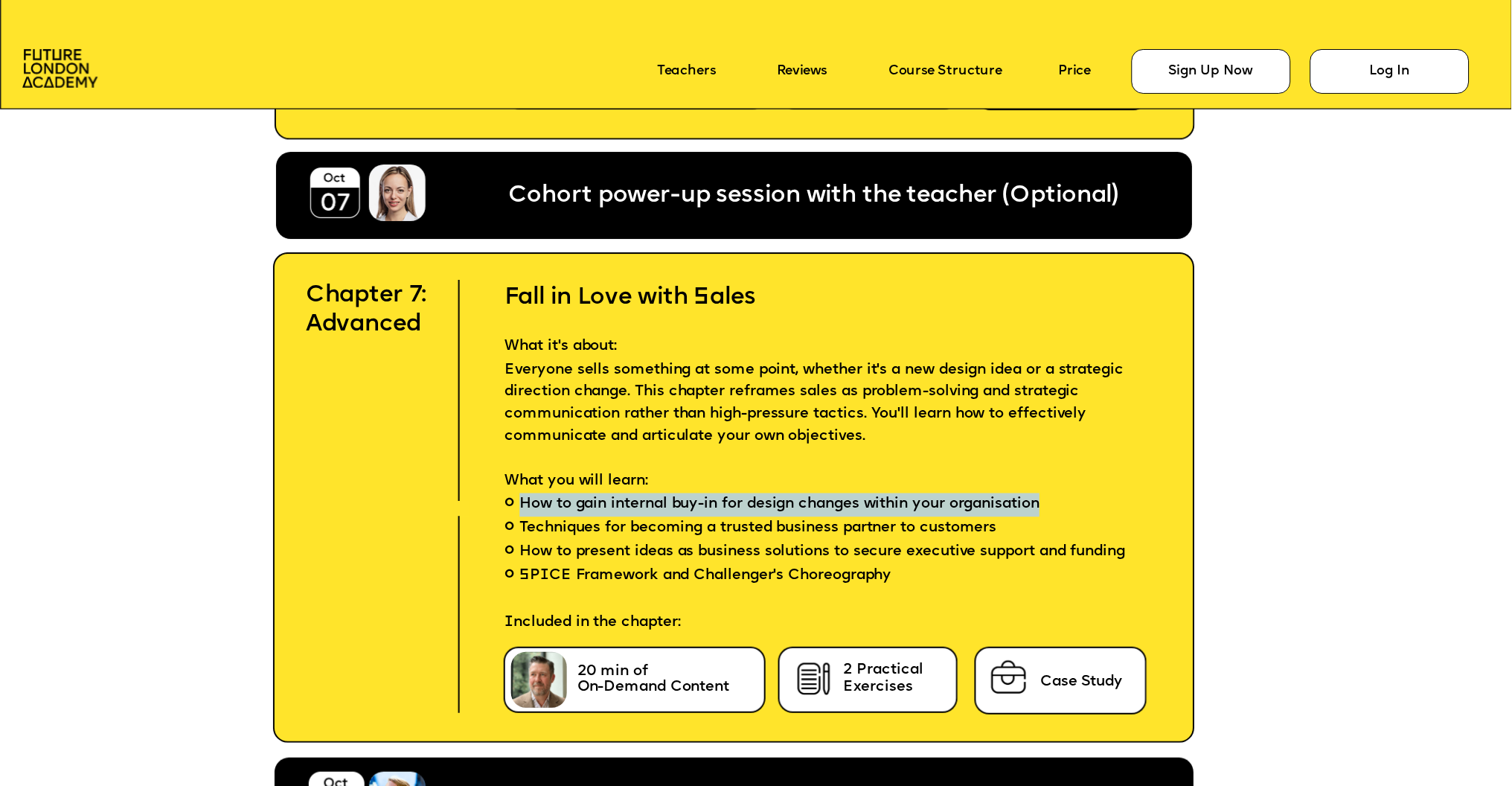
drag, startPoint x: 1080, startPoint y: 494, endPoint x: 514, endPoint y: 492, distance: 566.0
click at [514, 493] on li "How to gain internal buy-in for design changes within your organisation" at bounding box center [810, 504] width 670 height 24
copy span "How to gain internal buy-in for design changes within your organisation"
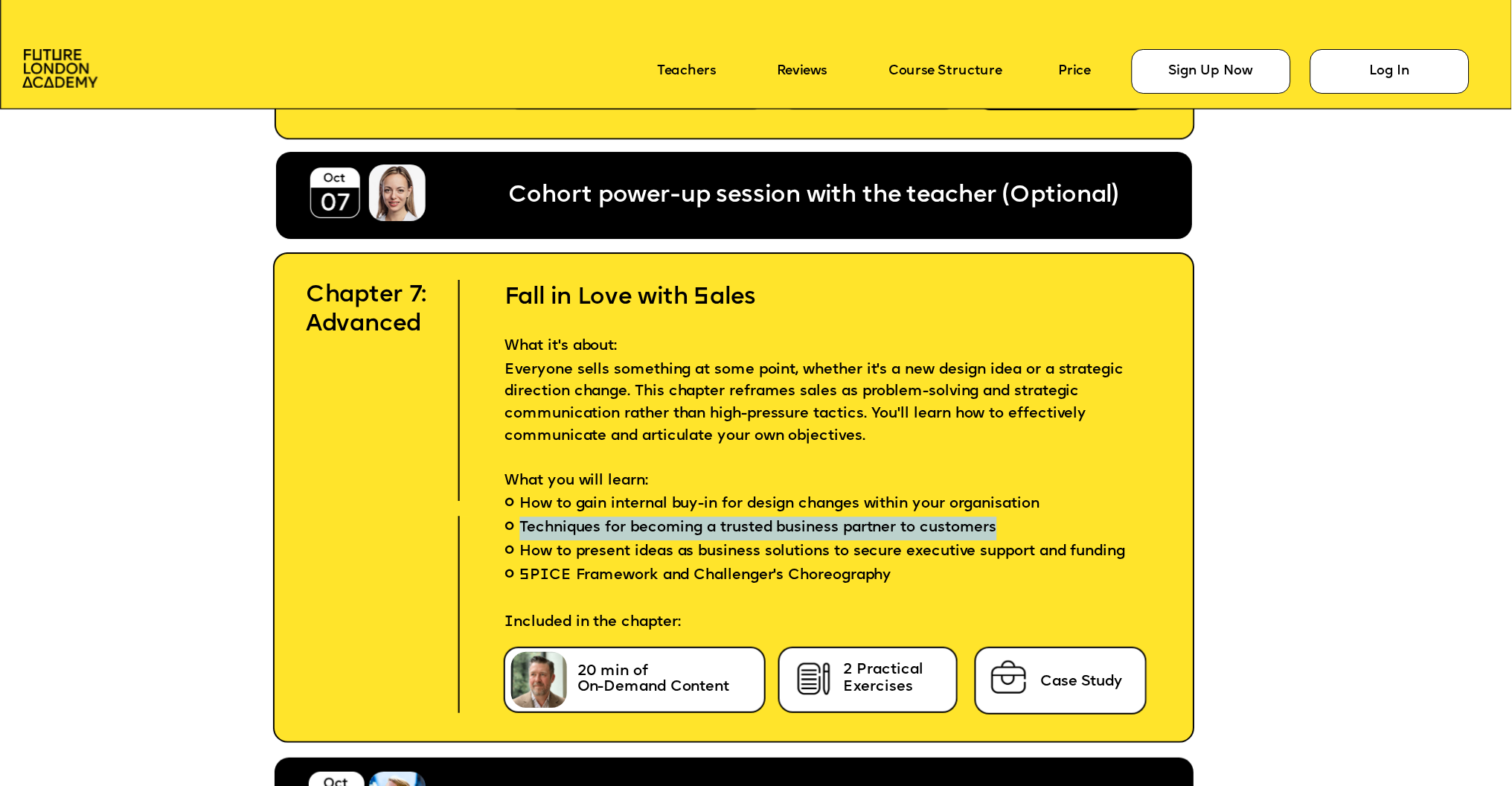
drag, startPoint x: 1030, startPoint y: 512, endPoint x: 516, endPoint y: 519, distance: 514.0
click at [516, 519] on li "Techniques for becoming a trusted business partner to customers" at bounding box center [810, 528] width 670 height 24
copy span "Techniques for becoming a trusted business partner to customers"
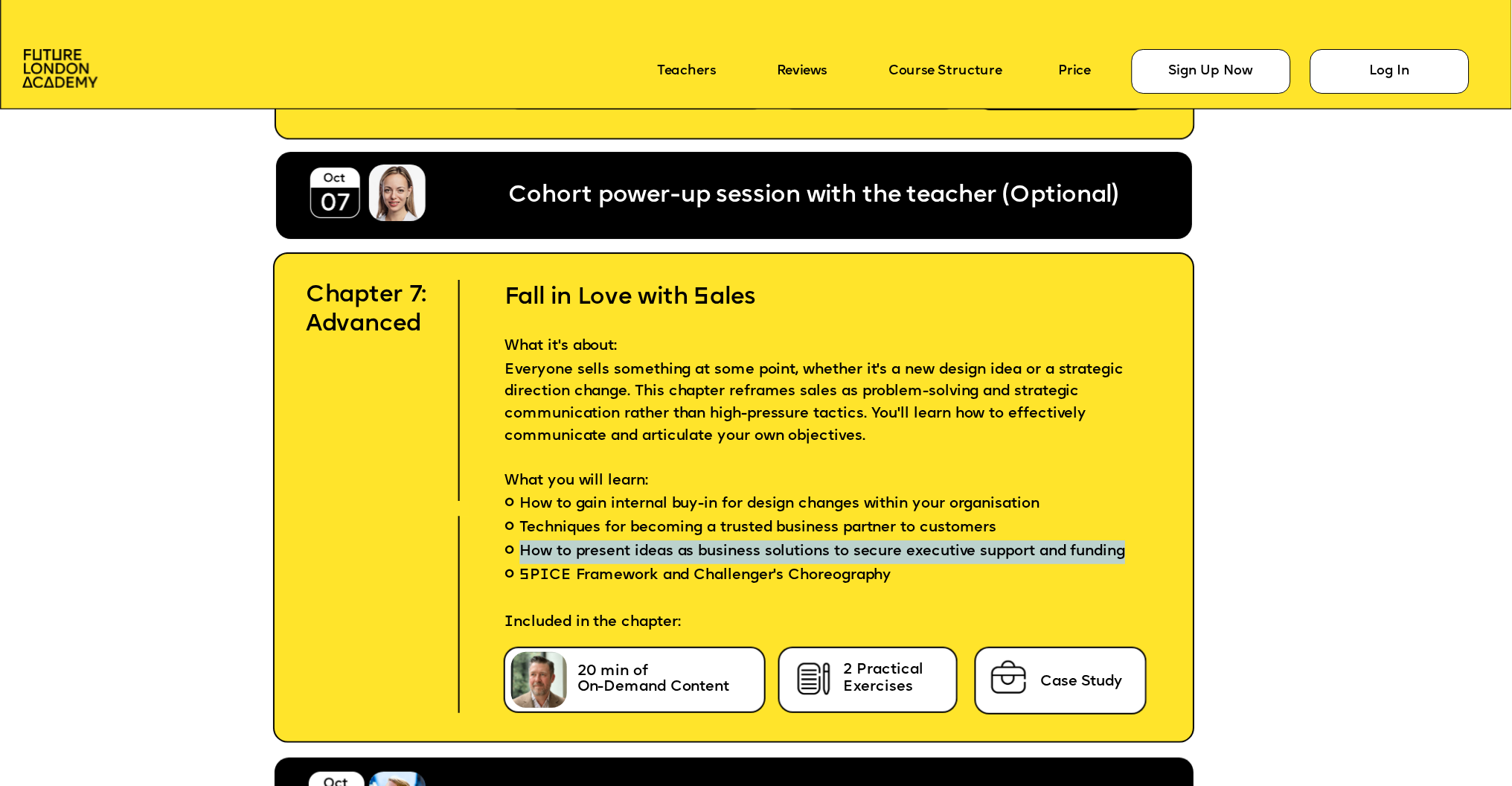
drag, startPoint x: 585, startPoint y: 566, endPoint x: 518, endPoint y: 537, distance: 73.0
click at [518, 541] on li "How to present ideas as business solutions to secure executive support and fund…" at bounding box center [810, 552] width 670 height 24
copy span "How to present ideas as business solutions to secure executive support and fund…"
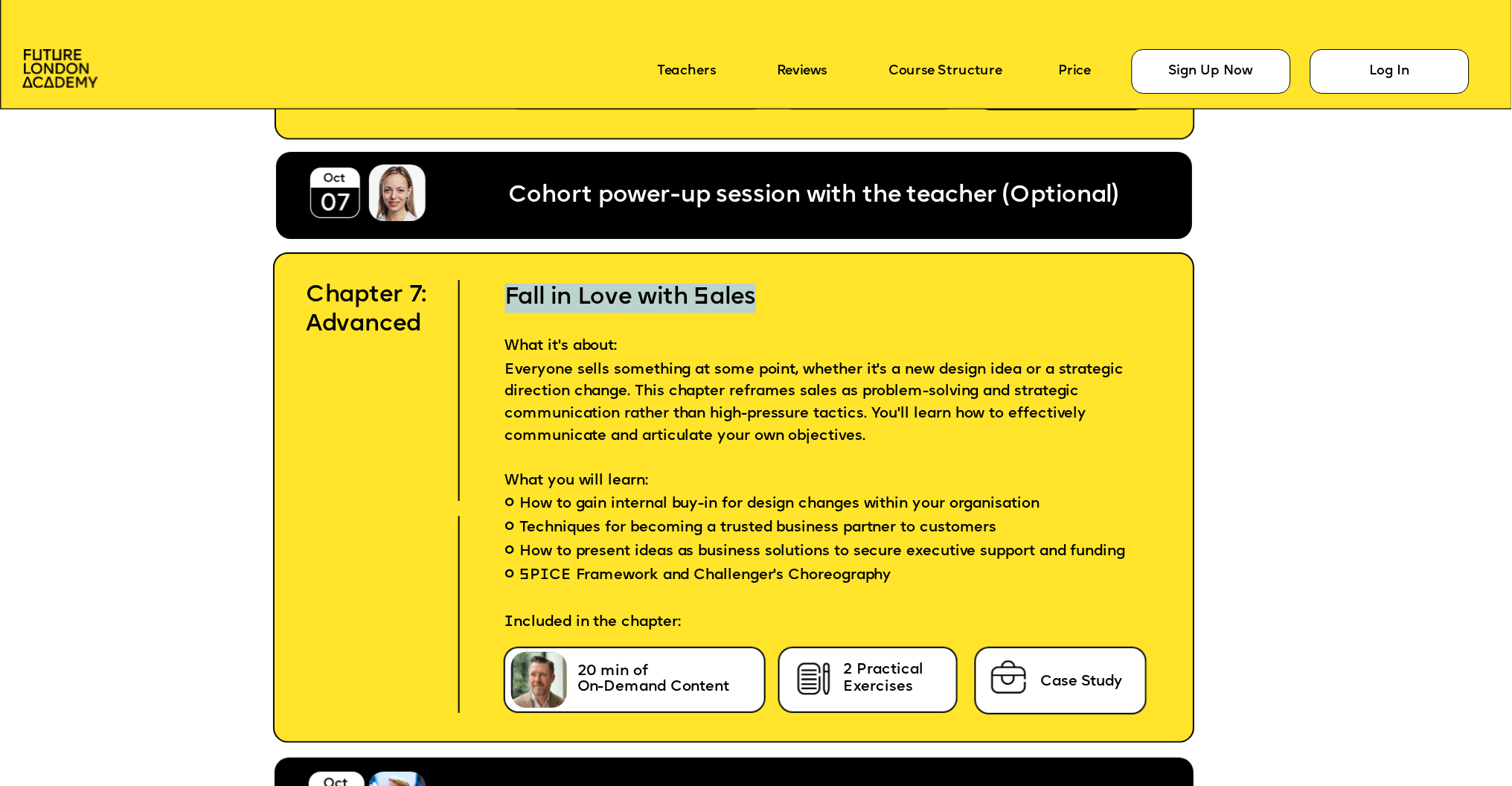
drag, startPoint x: 774, startPoint y: 300, endPoint x: 503, endPoint y: 295, distance: 271.0
click at [503, 295] on h2 "Fall in Love with Sales" at bounding box center [810, 283] width 670 height 59
copy h2 "Fall in Love with Sales"
drag, startPoint x: 875, startPoint y: 423, endPoint x: 498, endPoint y: 369, distance: 380.8
click at [498, 369] on p "Everyone sells something at some point, whether it's a new design idea or a str…" at bounding box center [810, 401] width 670 height 89
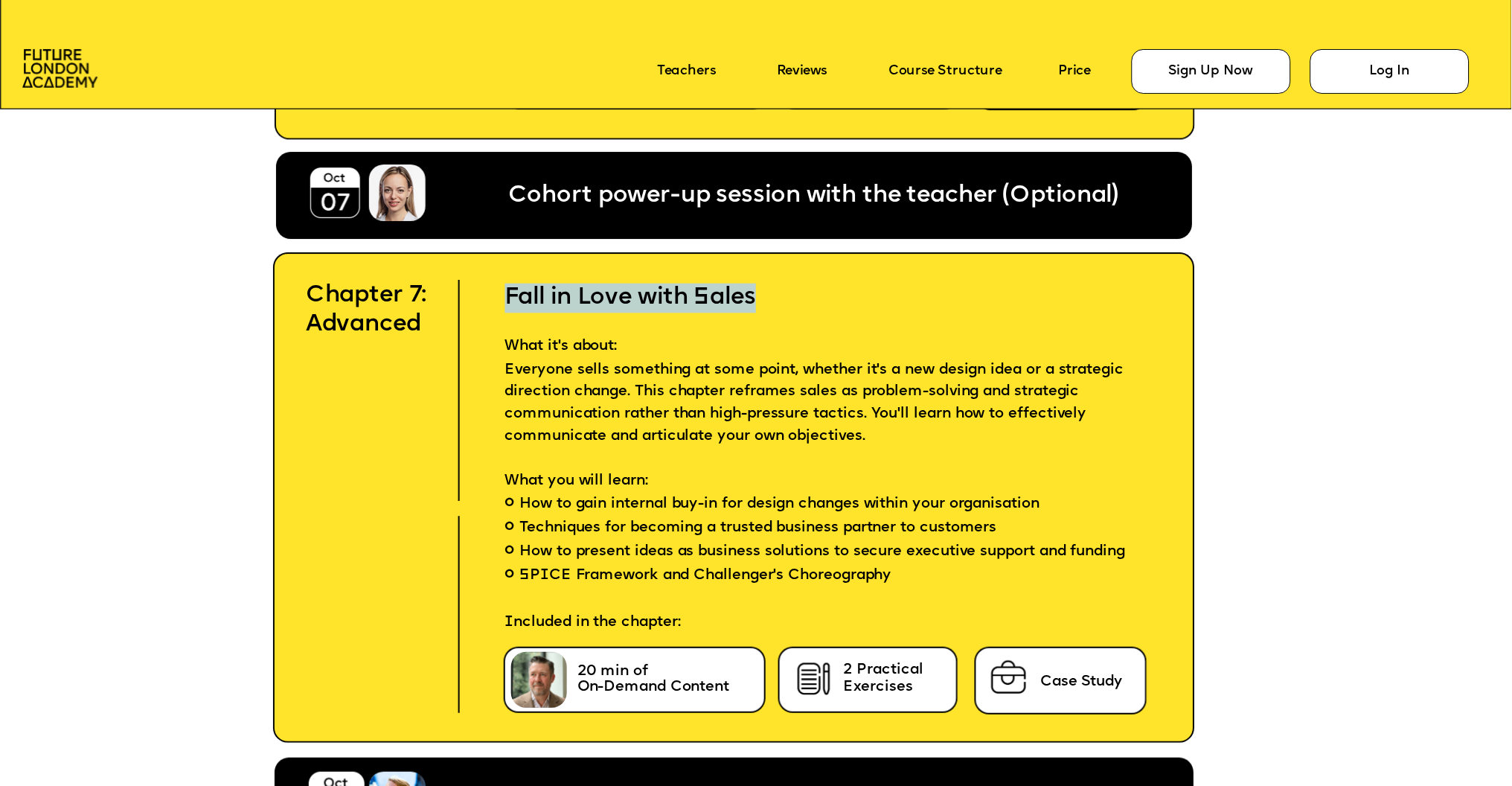
copy p "Everyone sells something at some point, whether it's a new design idea or a str…"
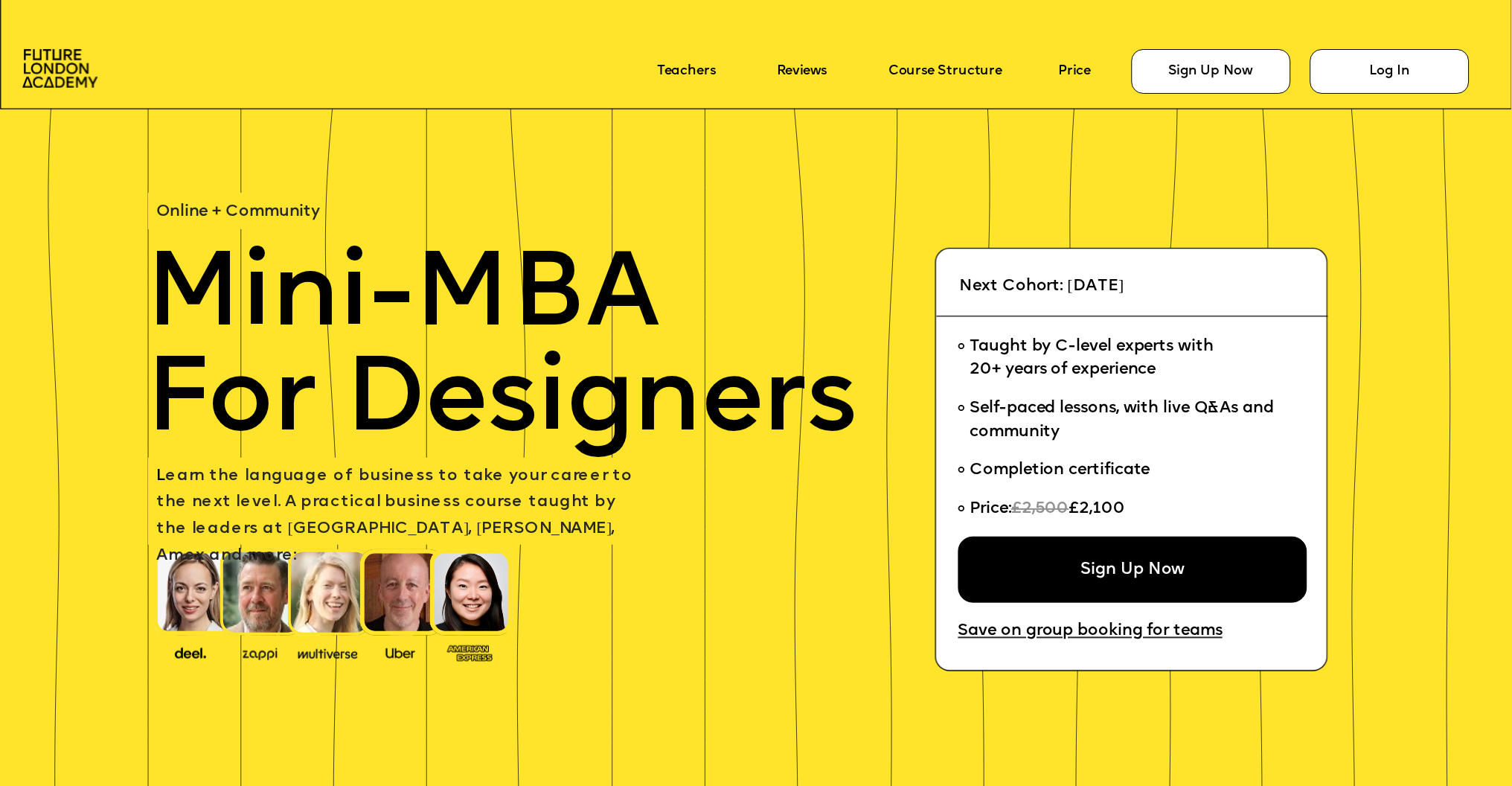
scroll to position [7814, 0]
